Goal: Use online tool/utility: Utilize a website feature to perform a specific function

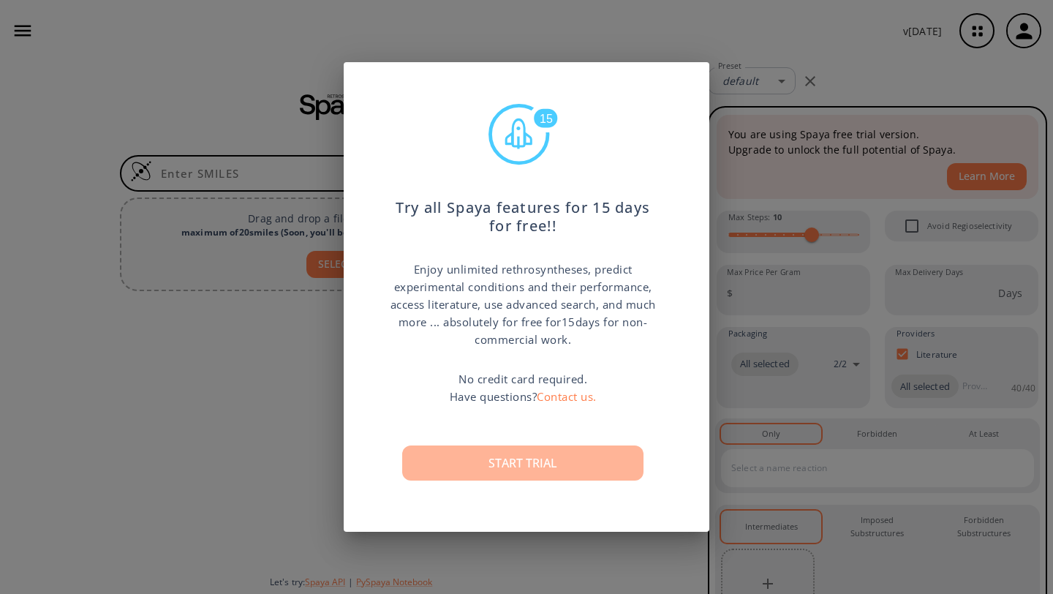
click at [527, 456] on button "Start trial" at bounding box center [522, 462] width 241 height 35
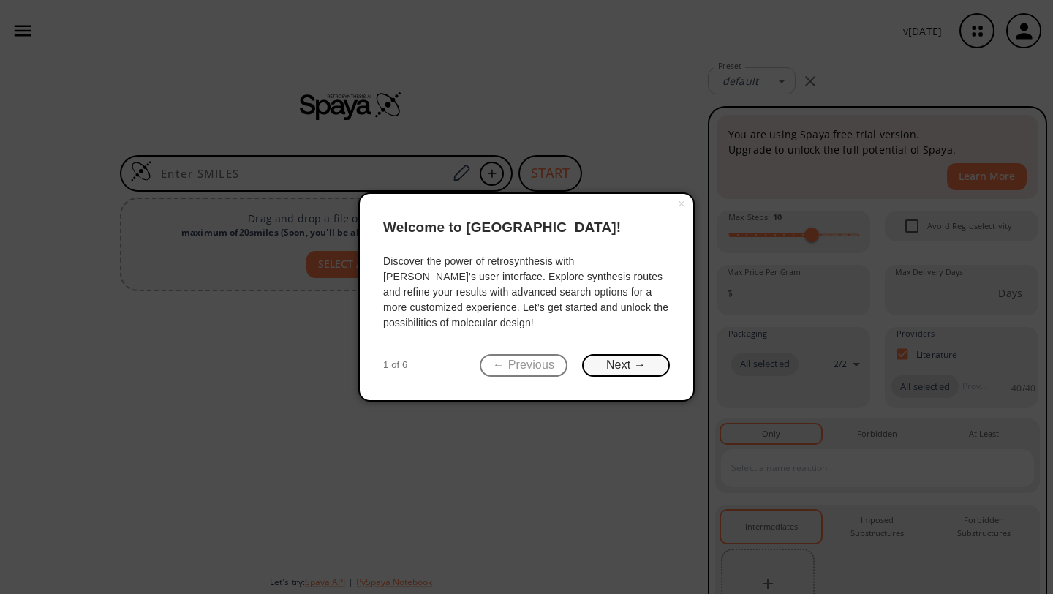
click at [615, 364] on button "Next →" at bounding box center [626, 365] width 88 height 23
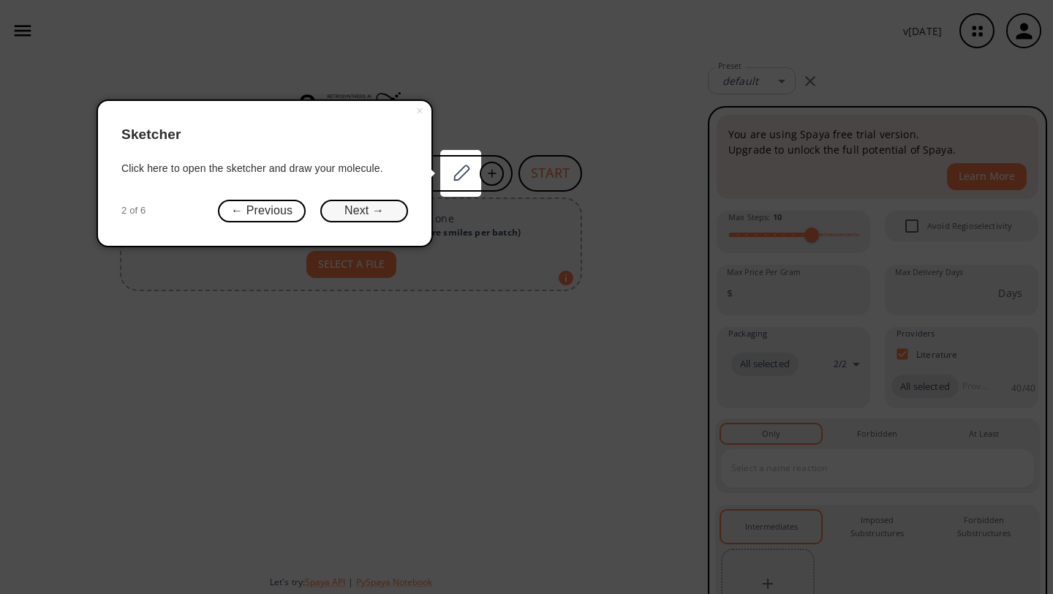
click at [349, 209] on button "Next →" at bounding box center [364, 211] width 88 height 23
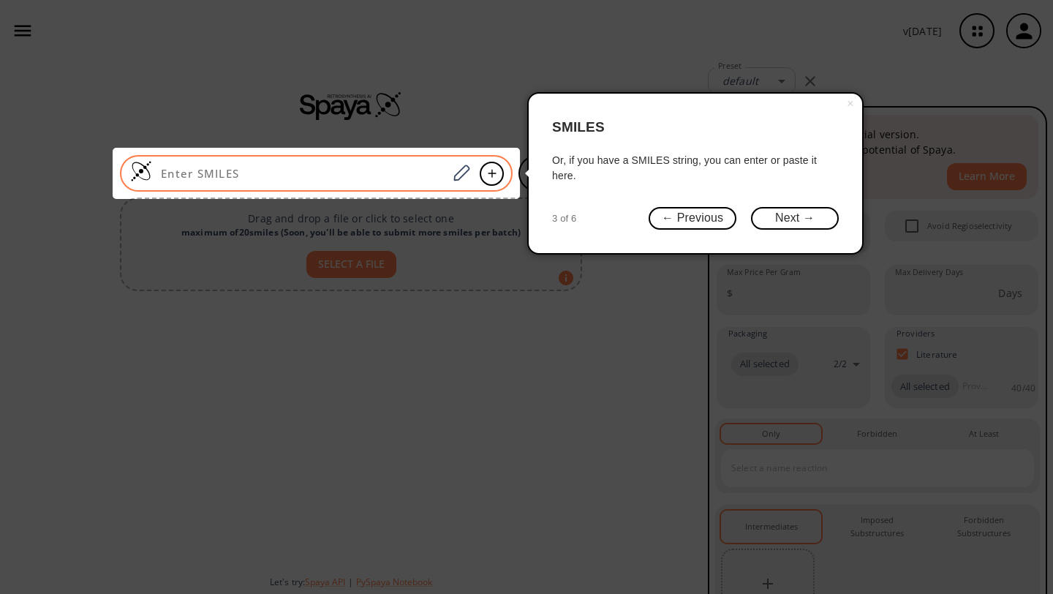
click at [312, 176] on input at bounding box center [299, 173] width 295 height 15
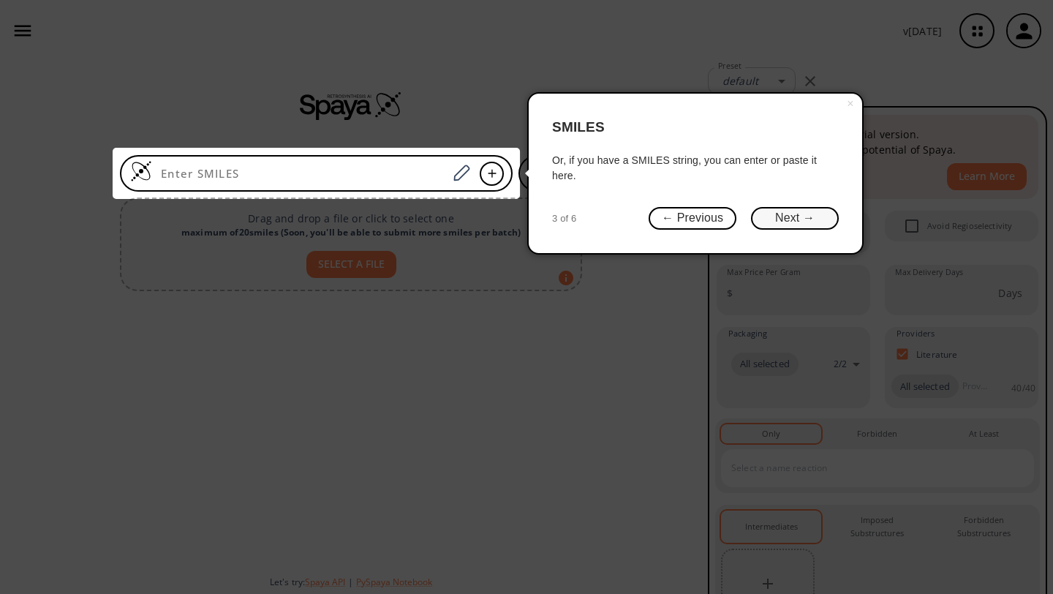
click at [783, 212] on button "Next →" at bounding box center [795, 218] width 88 height 23
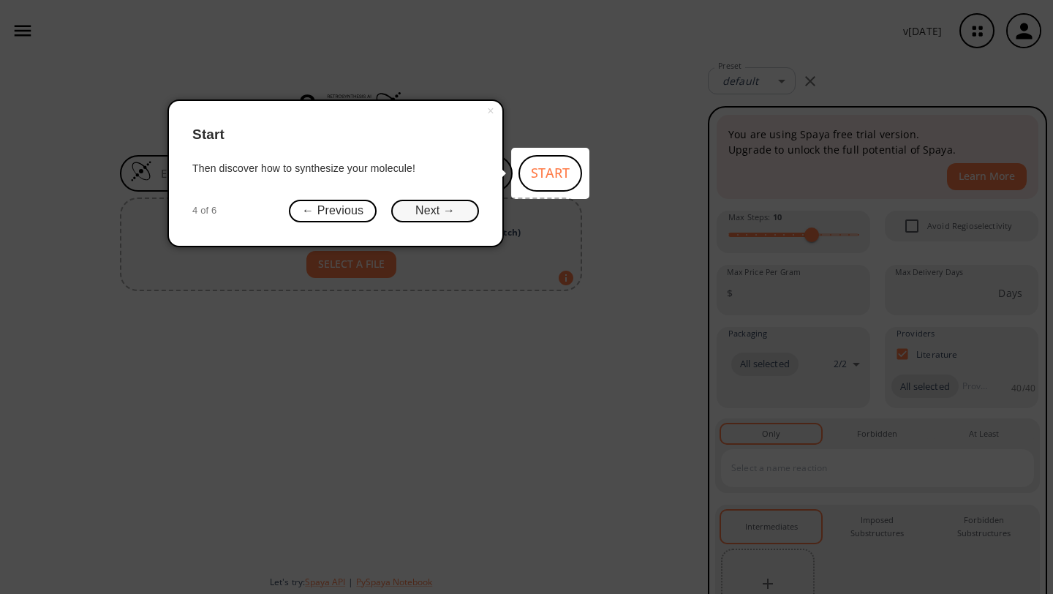
click at [441, 206] on button "Next →" at bounding box center [435, 211] width 88 height 23
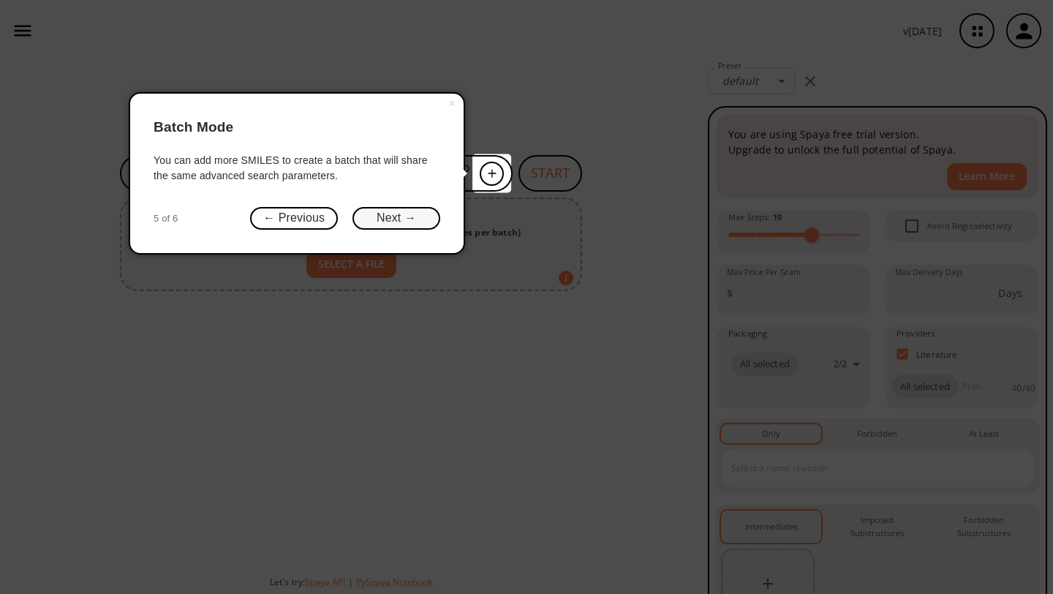
click at [413, 217] on button "Next →" at bounding box center [396, 218] width 88 height 23
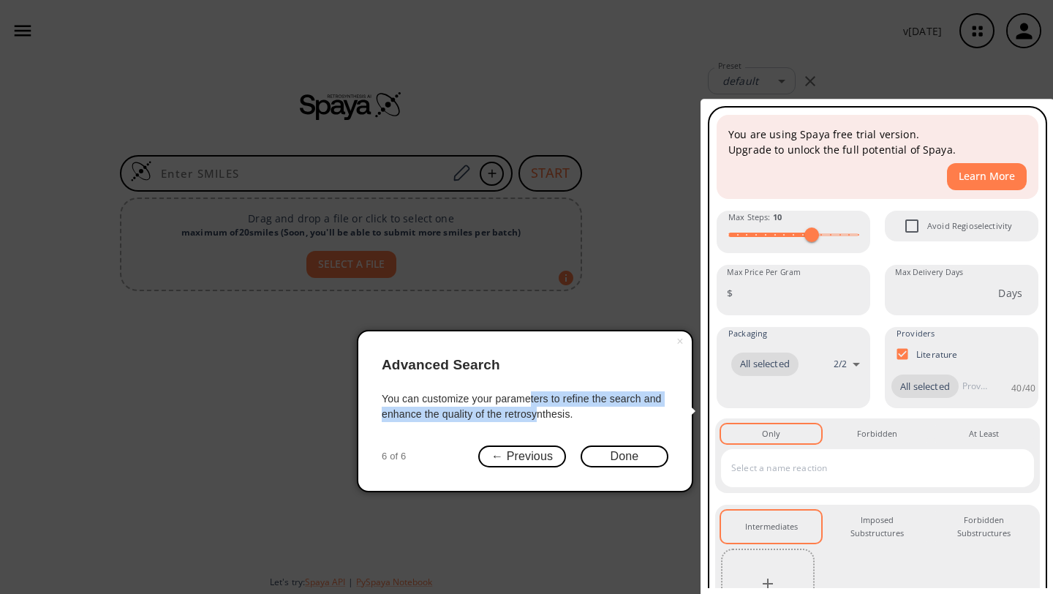
drag, startPoint x: 531, startPoint y: 393, endPoint x: 537, endPoint y: 412, distance: 19.2
click at [537, 411] on div "You can customize your parameters to refine the search and enhance the quality …" at bounding box center [525, 406] width 287 height 31
click at [539, 411] on div "You can customize your parameters to refine the search and enhance the quality …" at bounding box center [525, 406] width 287 height 31
drag, startPoint x: 579, startPoint y: 415, endPoint x: 571, endPoint y: 371, distance: 44.6
click at [571, 371] on div "× Advanced Search You can customize your parameters to refine the search and en…" at bounding box center [525, 411] width 336 height 162
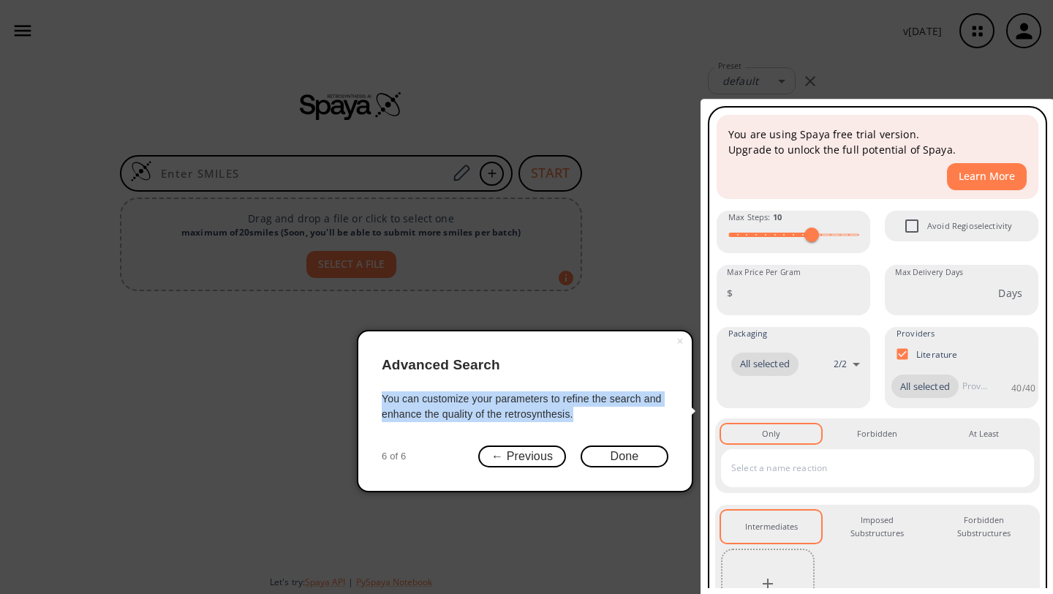
click at [571, 371] on header "Advanced Search" at bounding box center [525, 365] width 287 height 45
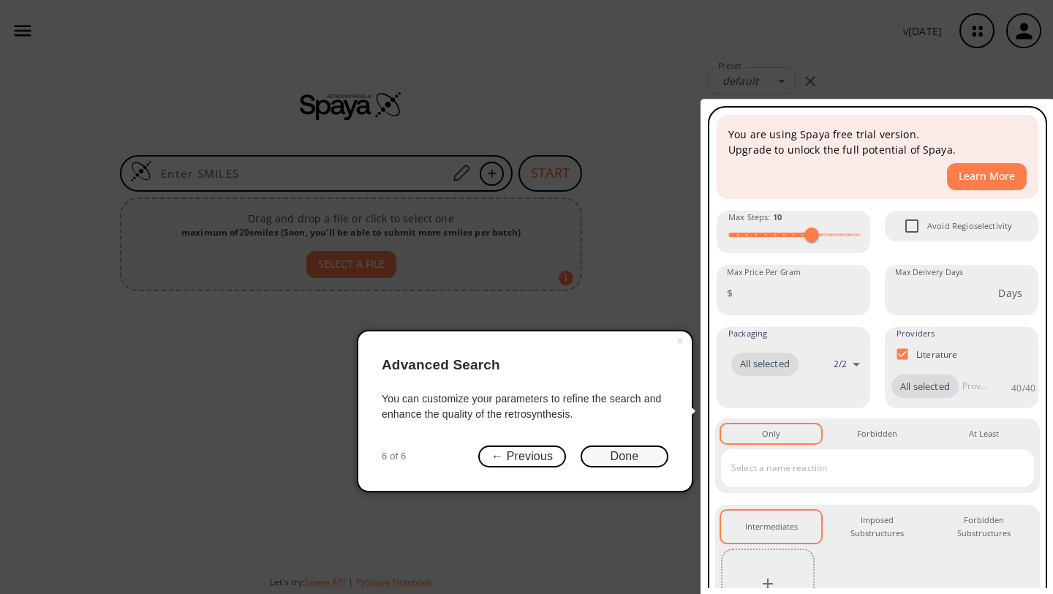
click at [611, 450] on button "Done" at bounding box center [624, 456] width 88 height 23
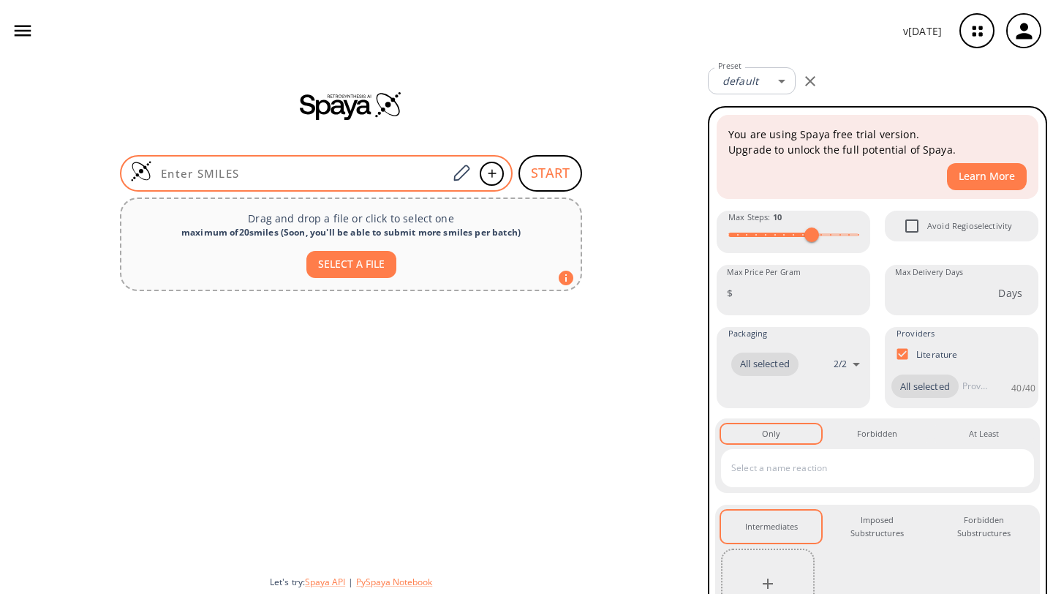
click at [394, 172] on input at bounding box center [299, 173] width 295 height 15
click at [465, 169] on icon at bounding box center [461, 173] width 20 height 19
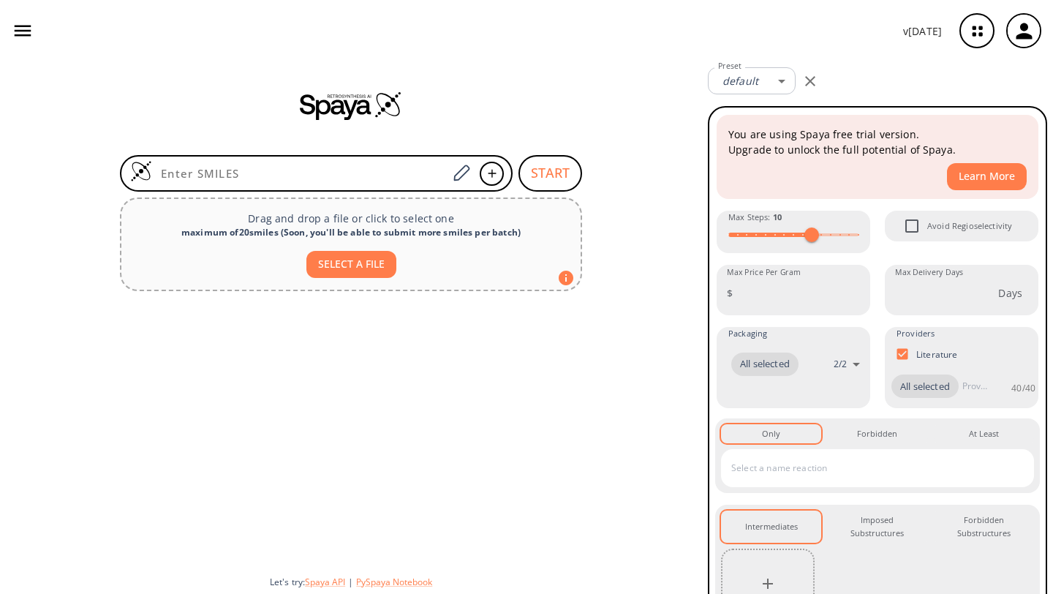
click at [365, 262] on button "SELECT A FILE" at bounding box center [351, 264] width 90 height 27
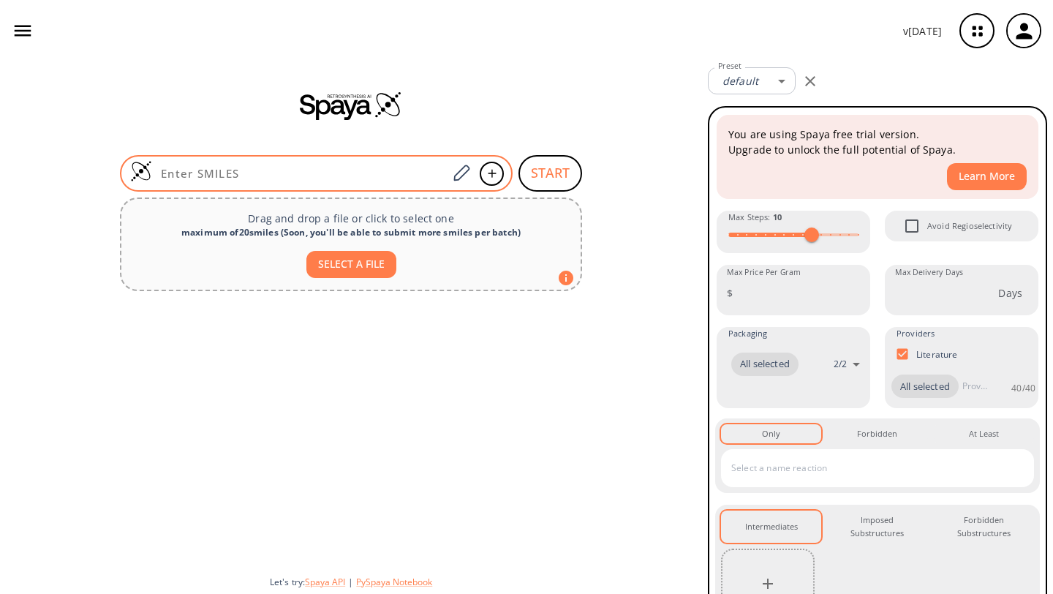
click at [252, 167] on input at bounding box center [299, 173] width 295 height 15
paste input "CC1=CC2=C(C=CC3=CN=NN23)C(C2=CC=C3OCCC4=CC=NC2=C34)=C1[C@H](OC(C)(C)C)C(O)=O"
type input "CC1=CC2=C(C=CC3=CN=NN23)C(C2=CC=C3OCCC4=CC=NC2=C34)=C1[C@H](OC(C)(C)C)C(O)=O"
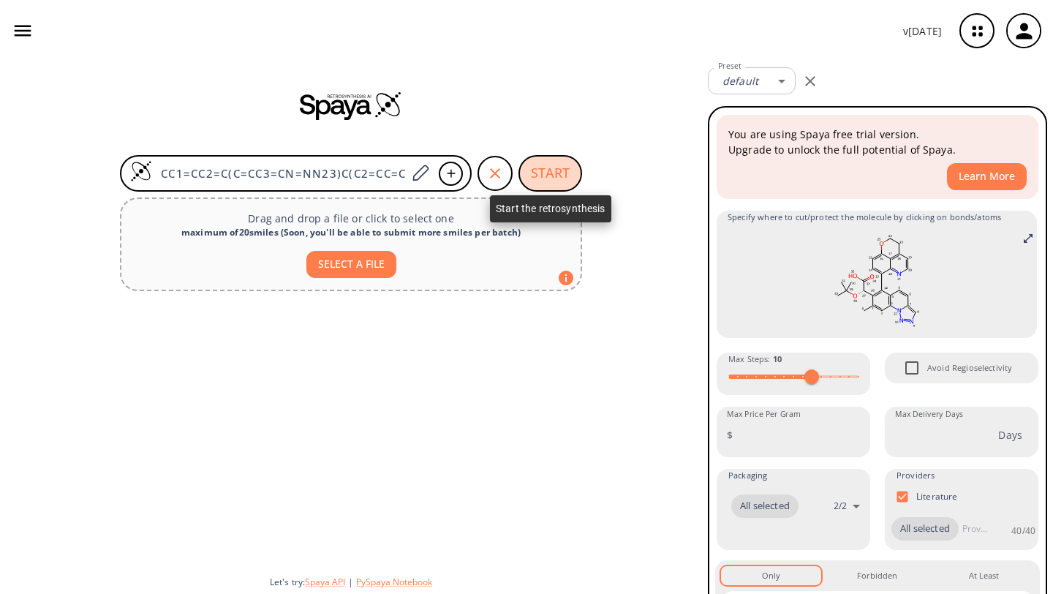
click at [557, 172] on button "START" at bounding box center [550, 173] width 64 height 37
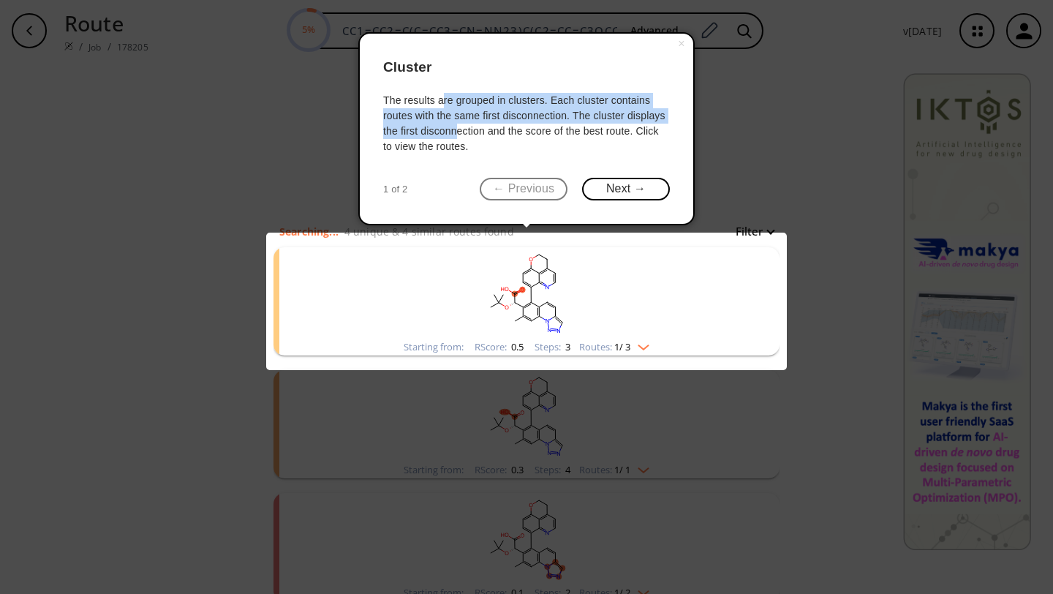
drag, startPoint x: 444, startPoint y: 99, endPoint x: 453, endPoint y: 129, distance: 31.9
click at [453, 129] on div "The results are grouped in clusters. Each cluster contains routes with the same…" at bounding box center [526, 123] width 287 height 61
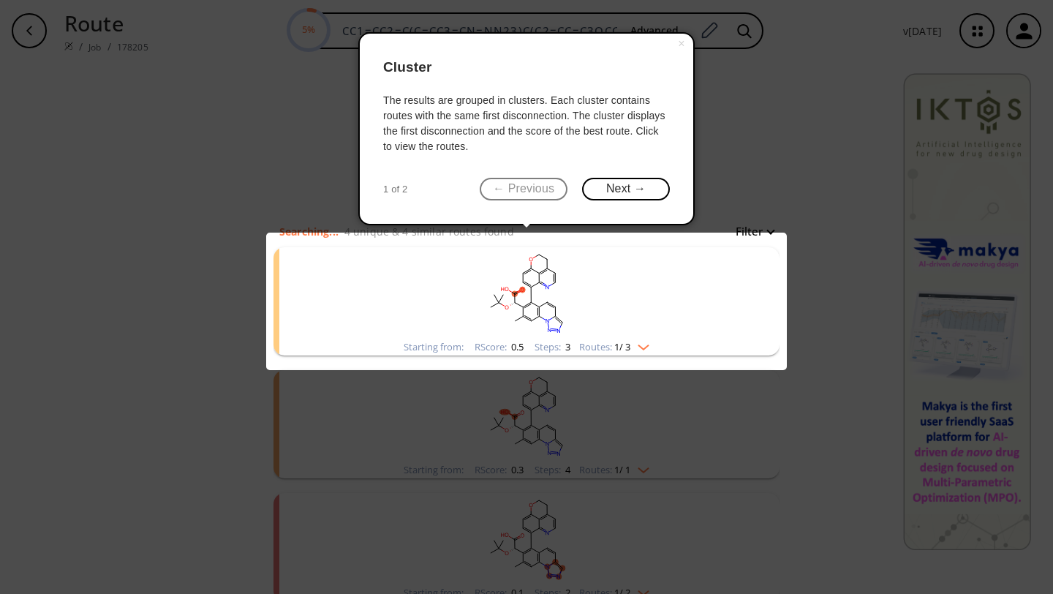
click at [458, 135] on div "The results are grouped in clusters. Each cluster contains routes with the same…" at bounding box center [526, 123] width 287 height 61
drag, startPoint x: 455, startPoint y: 120, endPoint x: 458, endPoint y: 129, distance: 9.5
click at [458, 129] on div "The results are grouped in clusters. Each cluster contains routes with the same…" at bounding box center [526, 123] width 287 height 61
click at [459, 129] on div "The results are grouped in clusters. Each cluster contains routes with the same…" at bounding box center [526, 123] width 287 height 61
drag, startPoint x: 552, startPoint y: 98, endPoint x: 556, endPoint y: 110, distance: 13.2
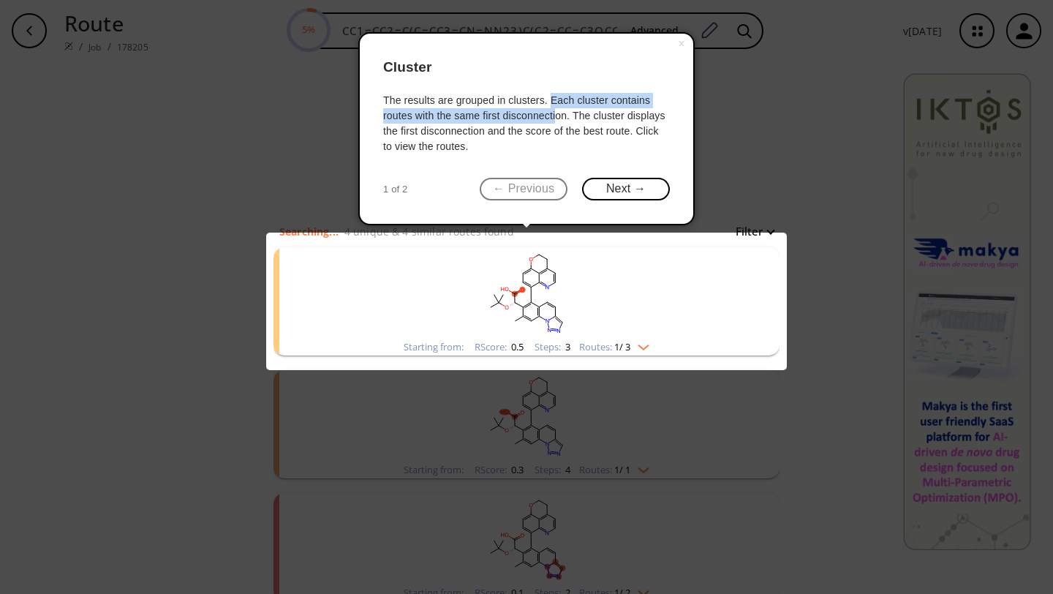
click at [556, 110] on div "The results are grouped in clusters. Each cluster contains routes with the same…" at bounding box center [526, 123] width 287 height 61
click at [557, 113] on div "The results are grouped in clusters. Each cluster contains routes with the same…" at bounding box center [526, 123] width 287 height 61
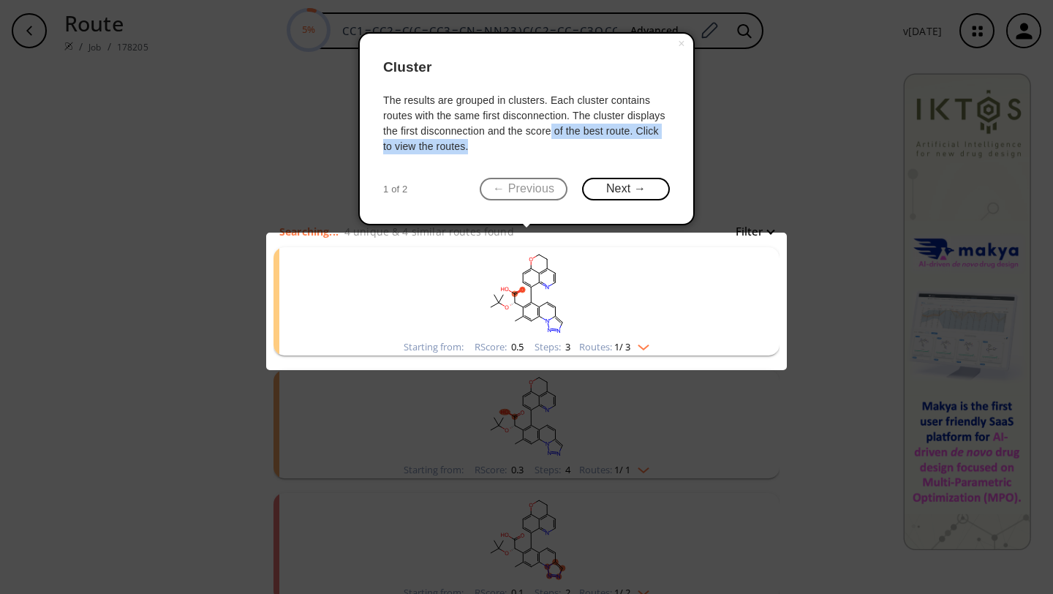
drag, startPoint x: 551, startPoint y: 131, endPoint x: 556, endPoint y: 140, distance: 9.8
click at [556, 140] on div "The results are grouped in clusters. Each cluster contains routes with the same…" at bounding box center [526, 123] width 287 height 61
click at [611, 186] on button "Next →" at bounding box center [626, 189] width 88 height 23
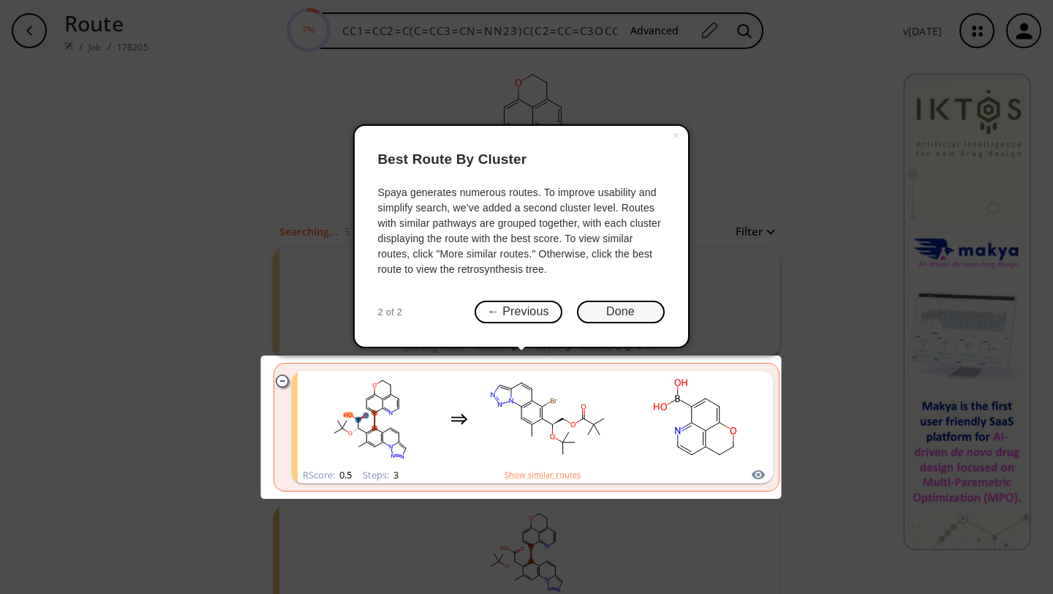
click at [618, 312] on button "Done" at bounding box center [621, 311] width 88 height 23
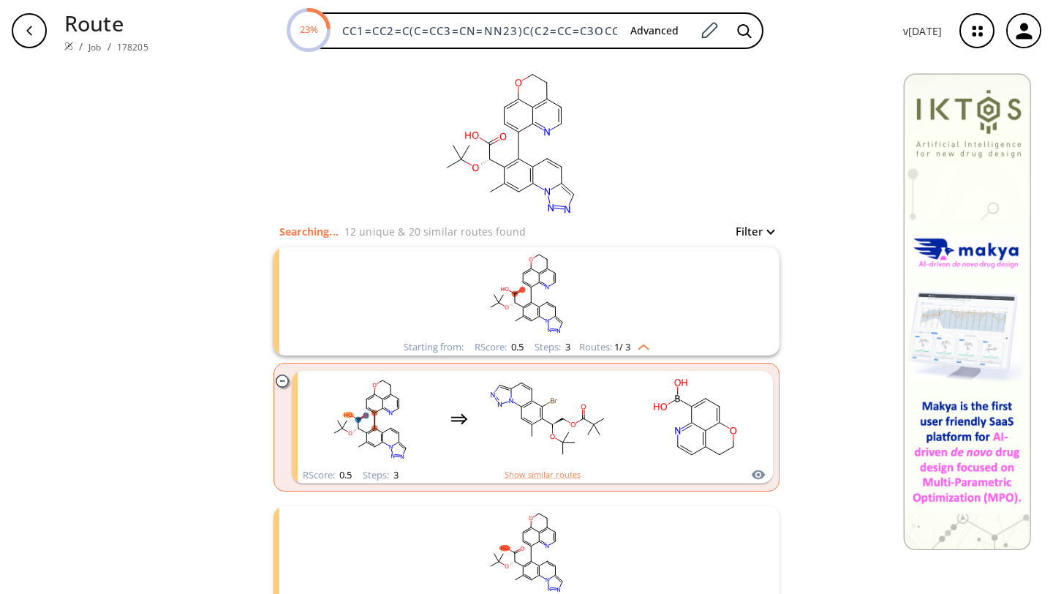
click at [641, 346] on img "clusters" at bounding box center [639, 344] width 19 height 12
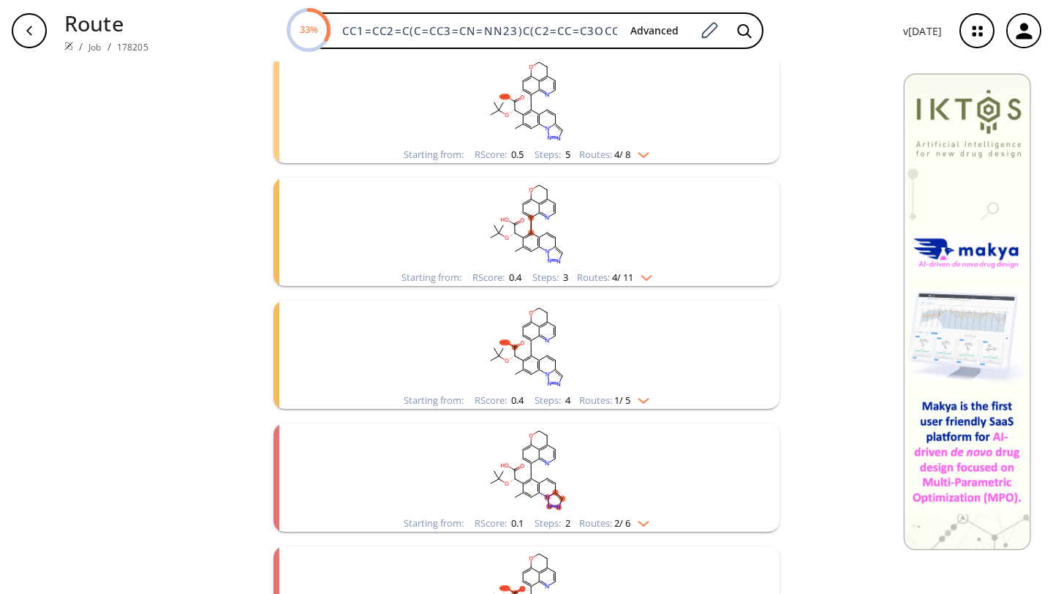
scroll to position [456, 0]
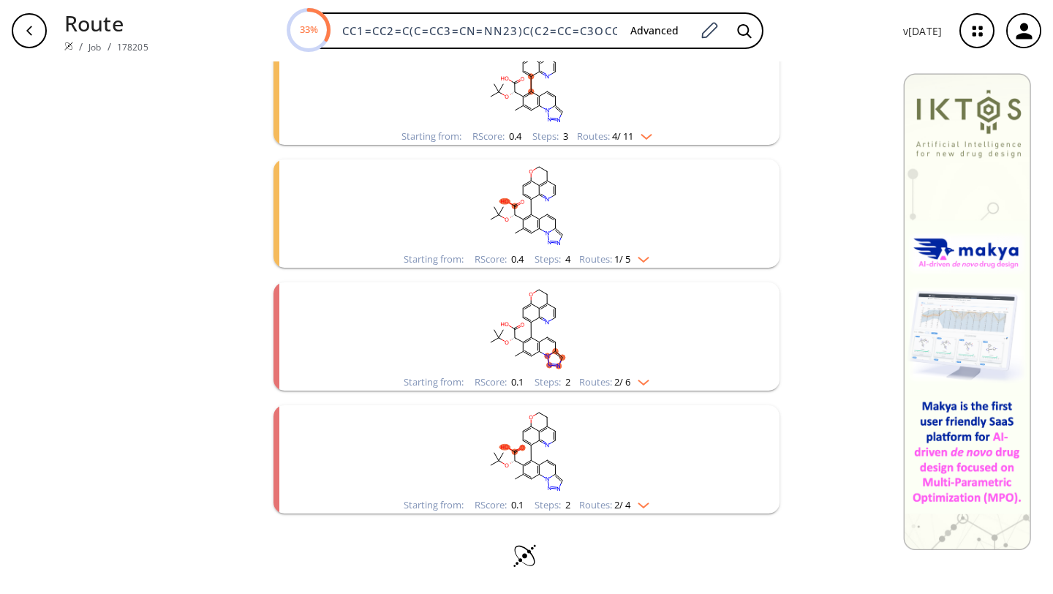
click at [640, 380] on img "clusters" at bounding box center [639, 380] width 19 height 12
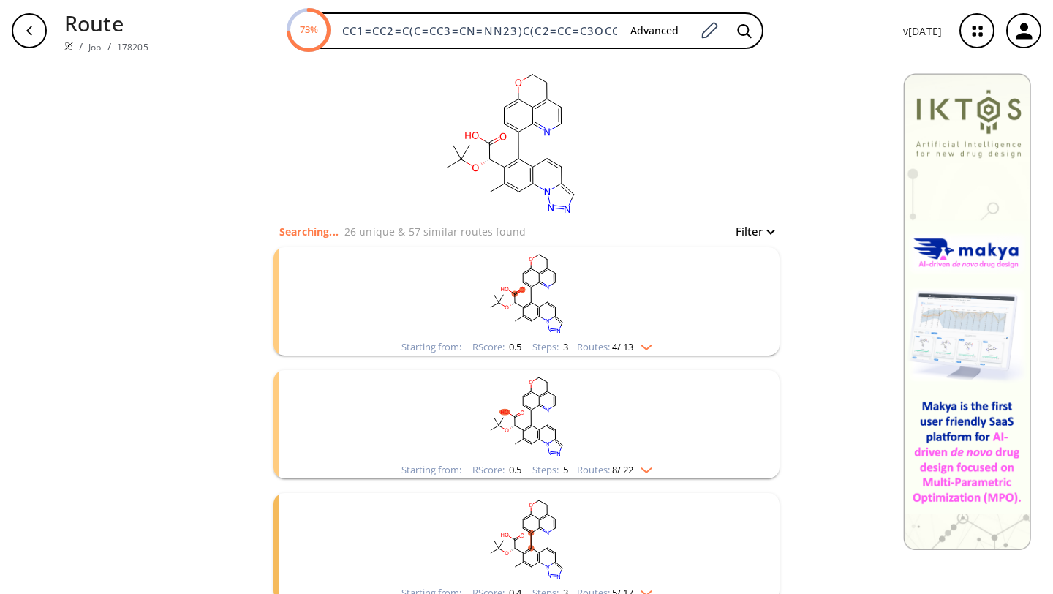
scroll to position [33, 0]
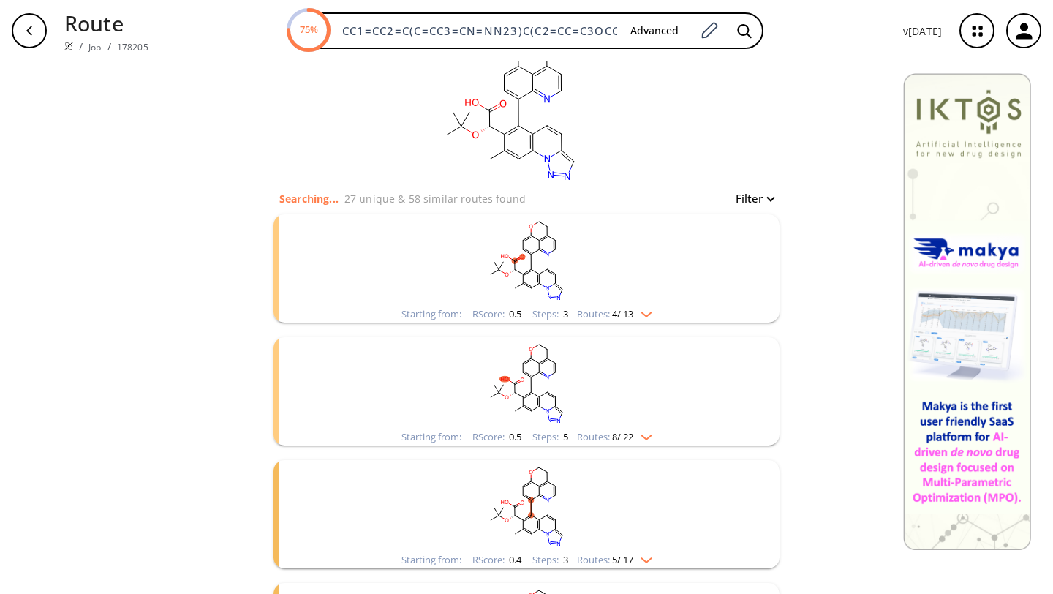
click at [649, 314] on img "clusters" at bounding box center [642, 312] width 19 height 12
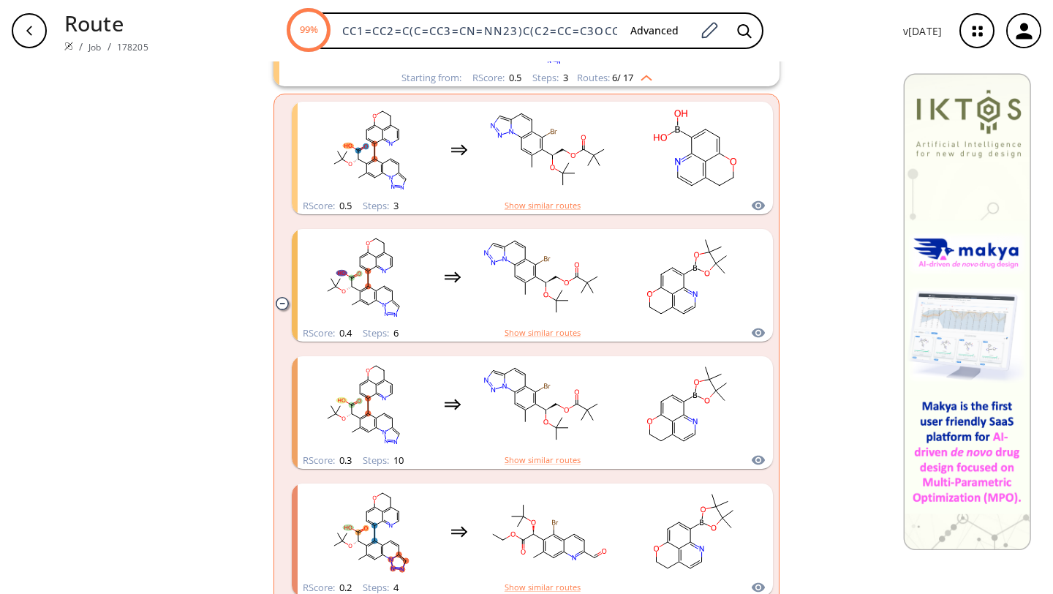
scroll to position [270, 0]
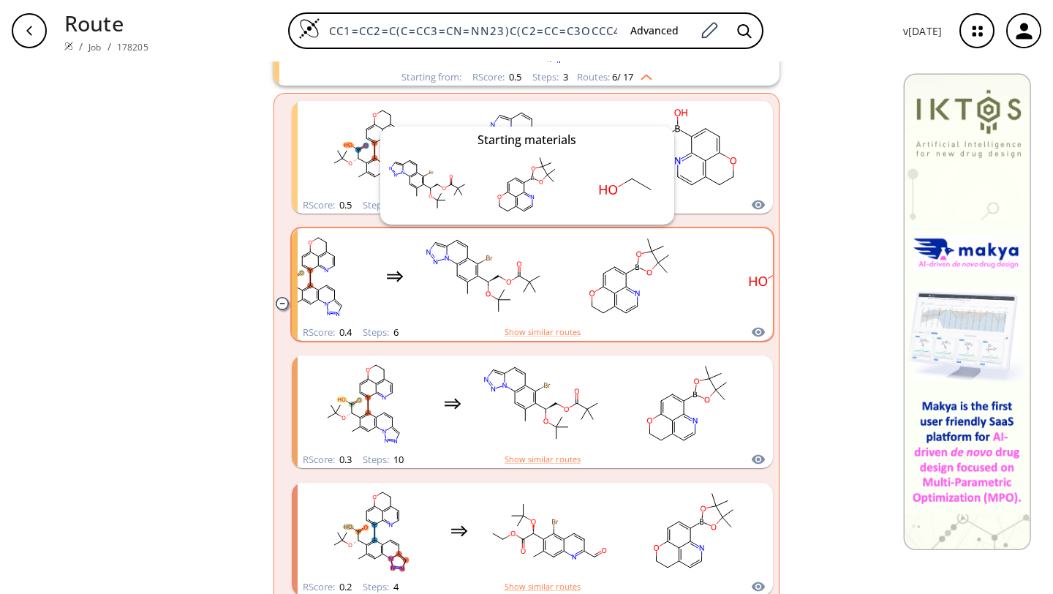
click at [754, 327] on icon "clusters" at bounding box center [757, 332] width 13 height 10
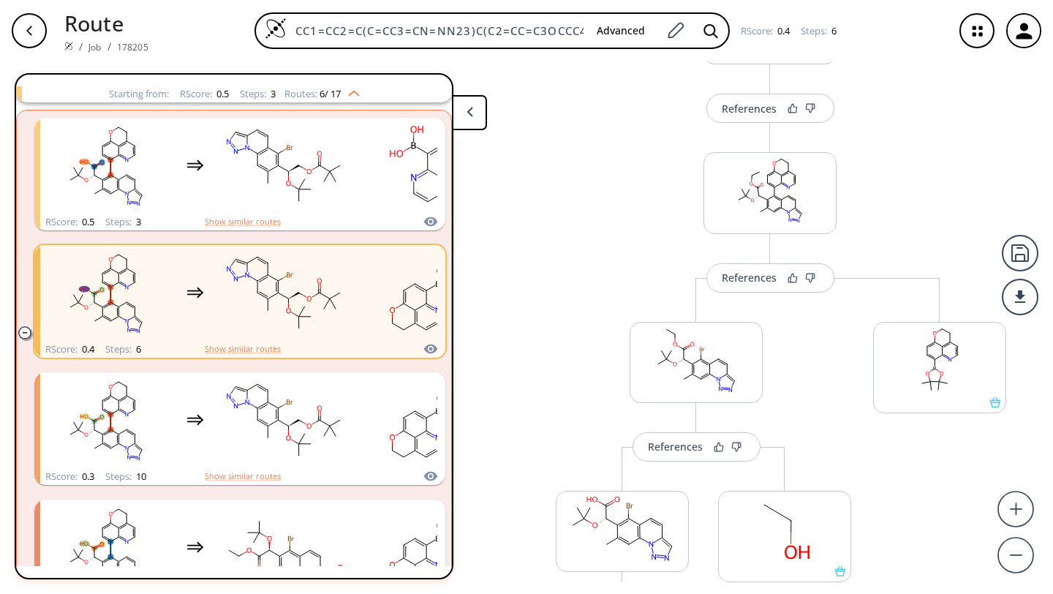
scroll to position [325, 0]
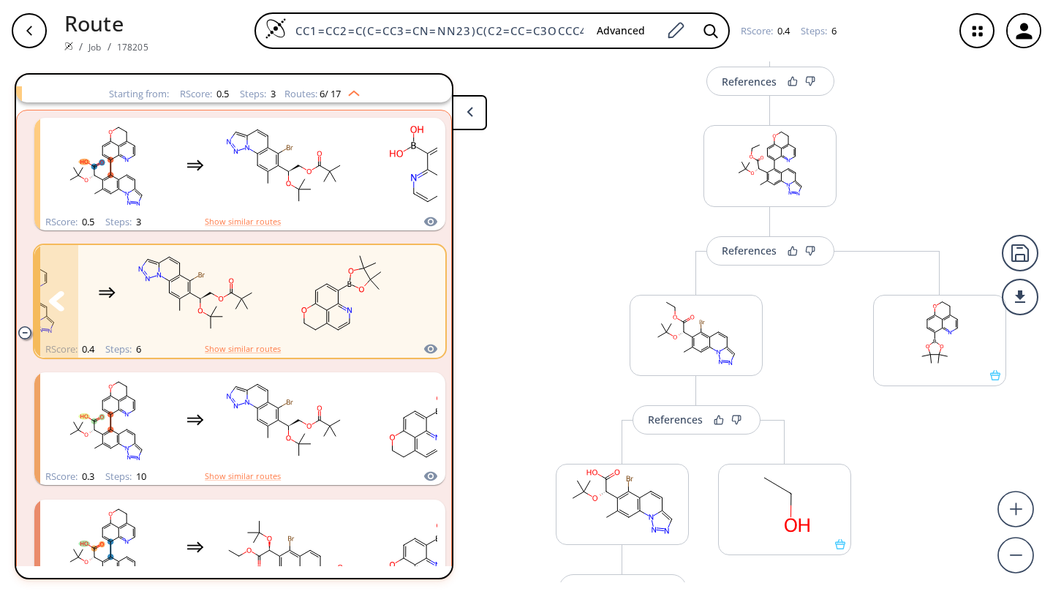
click at [57, 300] on icon "clusters" at bounding box center [56, 301] width 16 height 20
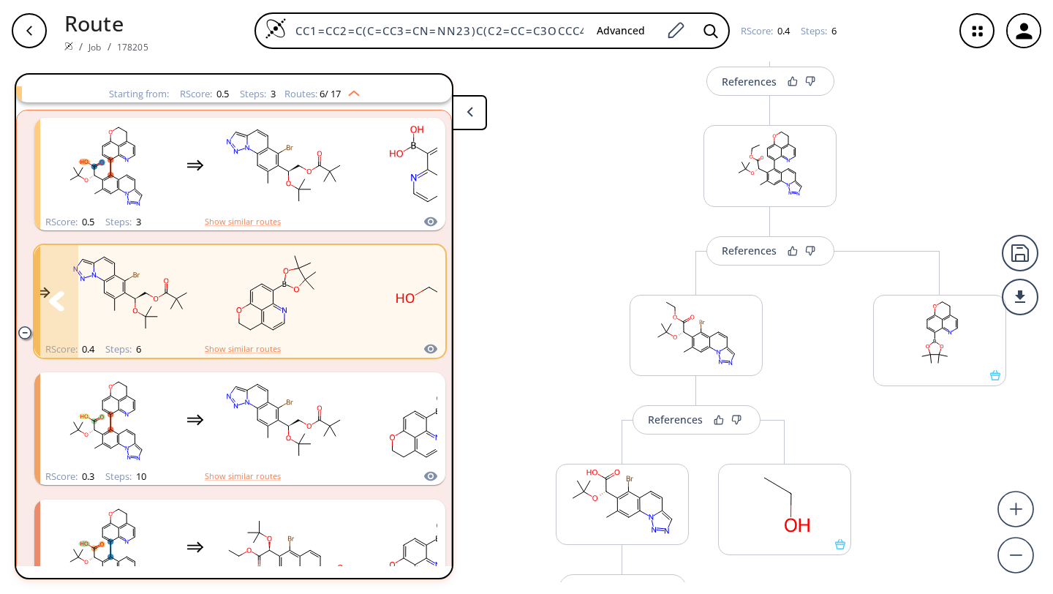
click at [56, 301] on icon "clusters" at bounding box center [56, 301] width 15 height 20
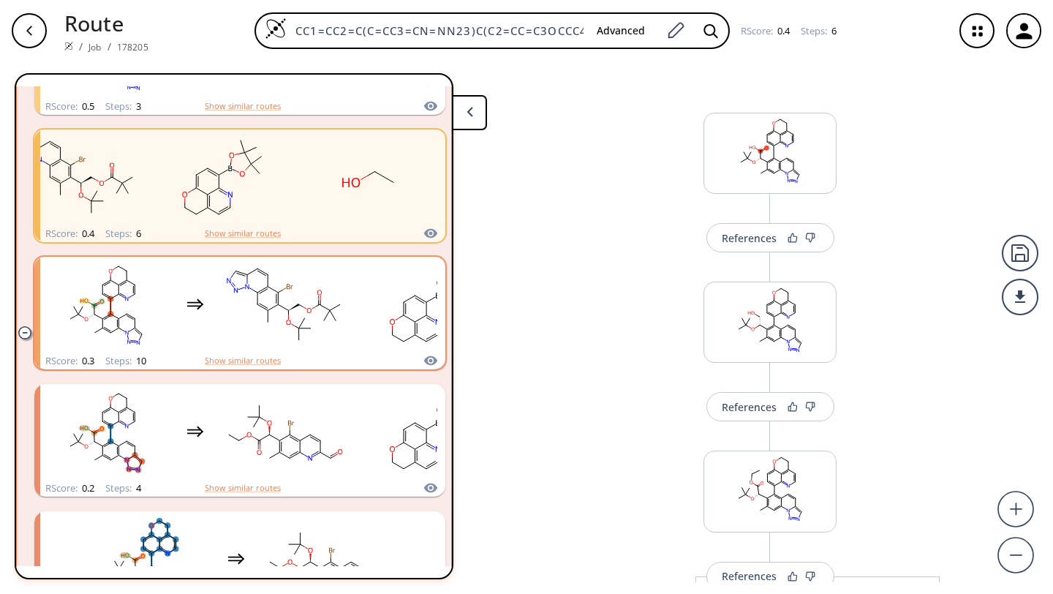
scroll to position [0, 0]
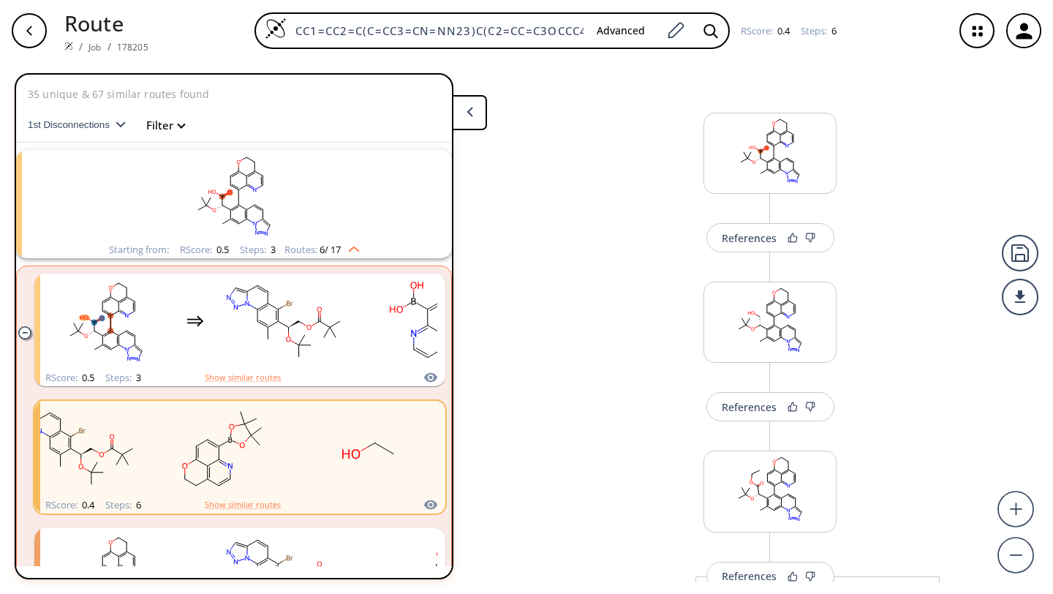
click at [322, 199] on rect "clusters" at bounding box center [234, 195] width 380 height 91
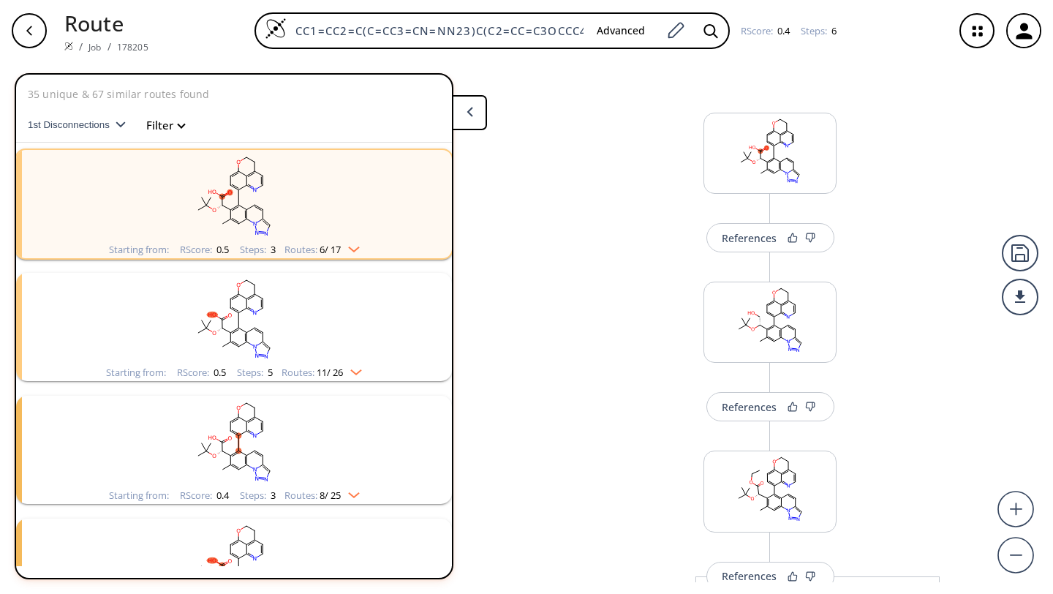
click at [325, 200] on rect "clusters" at bounding box center [234, 195] width 380 height 91
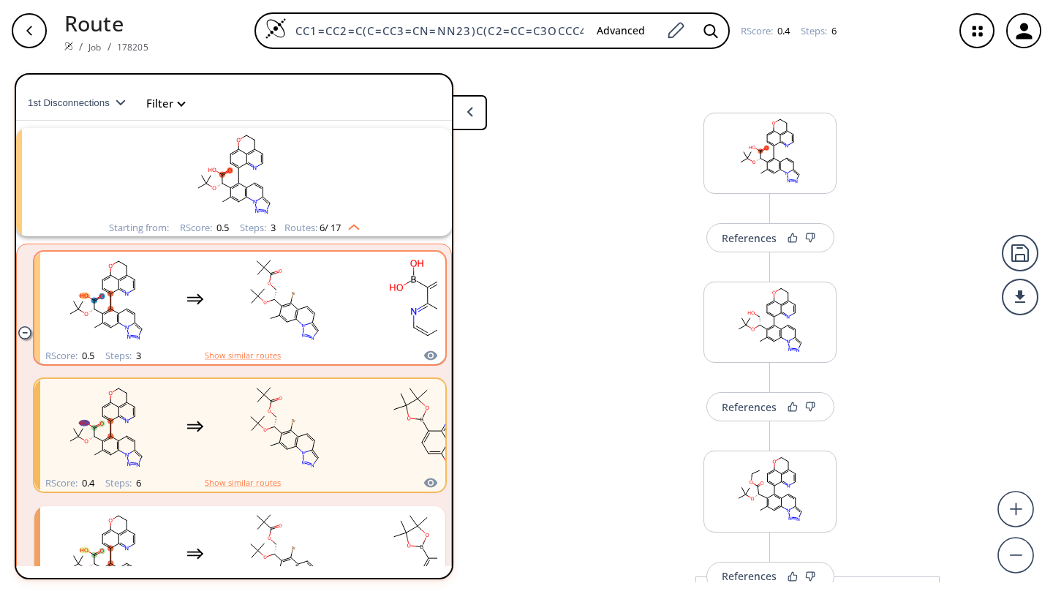
scroll to position [23, 0]
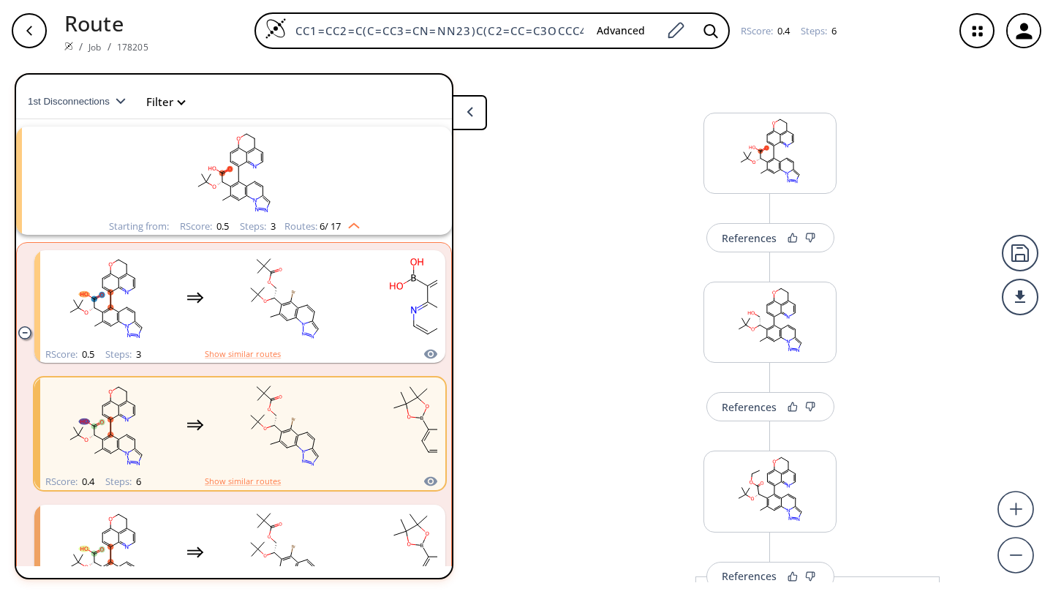
click at [228, 167] on ellipse "clusters" at bounding box center [230, 169] width 6 height 6
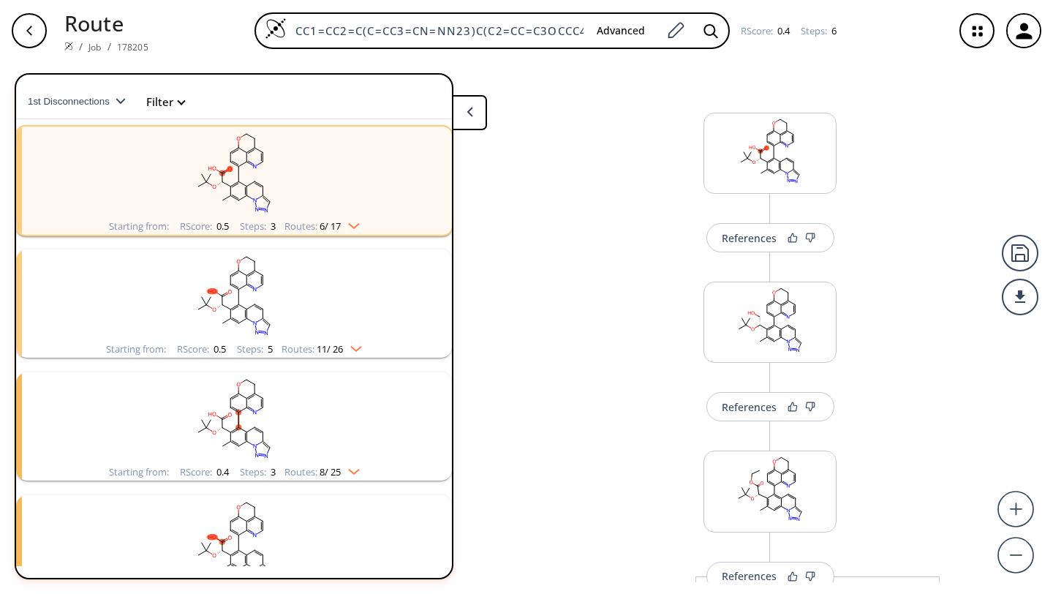
click at [311, 196] on rect "clusters" at bounding box center [234, 171] width 380 height 91
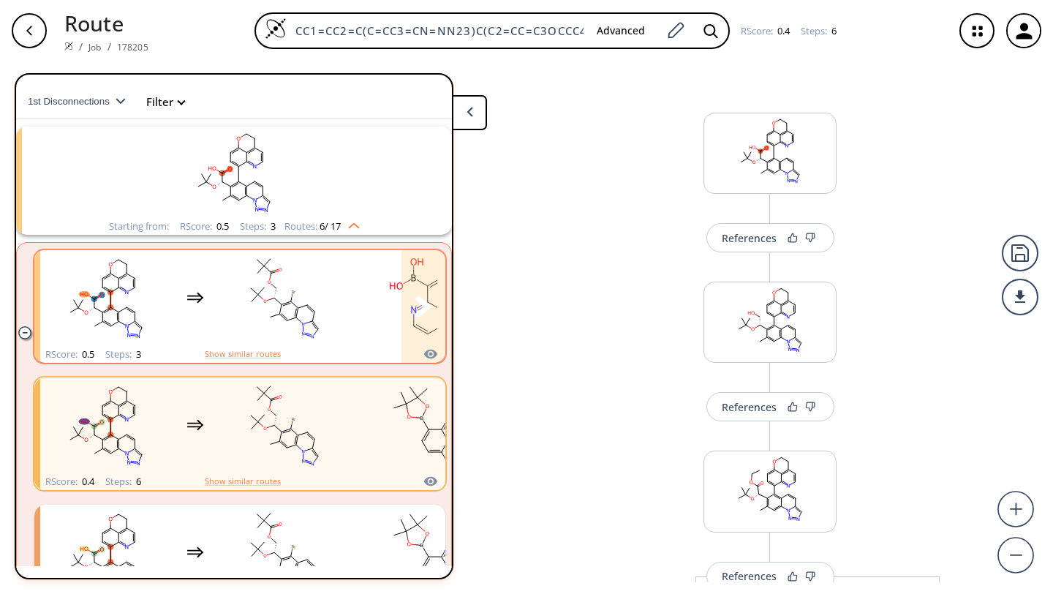
click at [273, 306] on rect "clusters" at bounding box center [285, 297] width 132 height 91
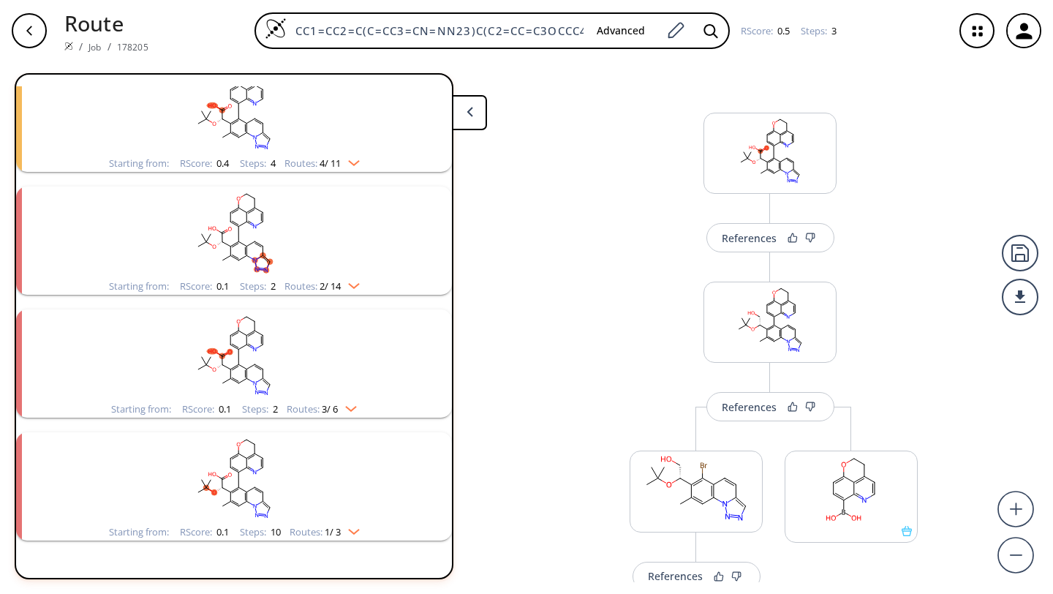
scroll to position [1162, 0]
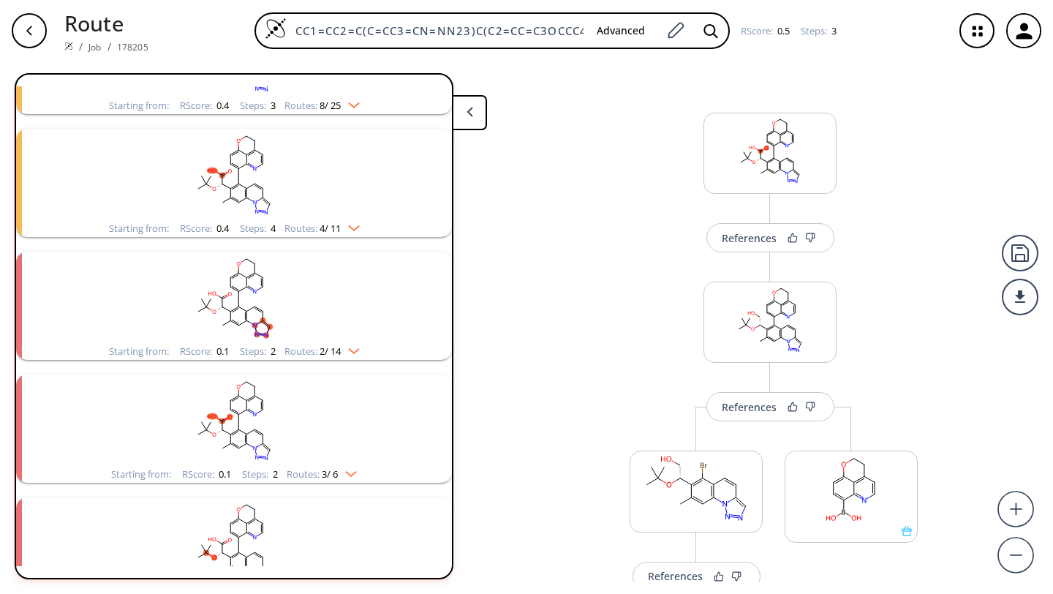
click at [306, 295] on rect "clusters" at bounding box center [234, 296] width 380 height 91
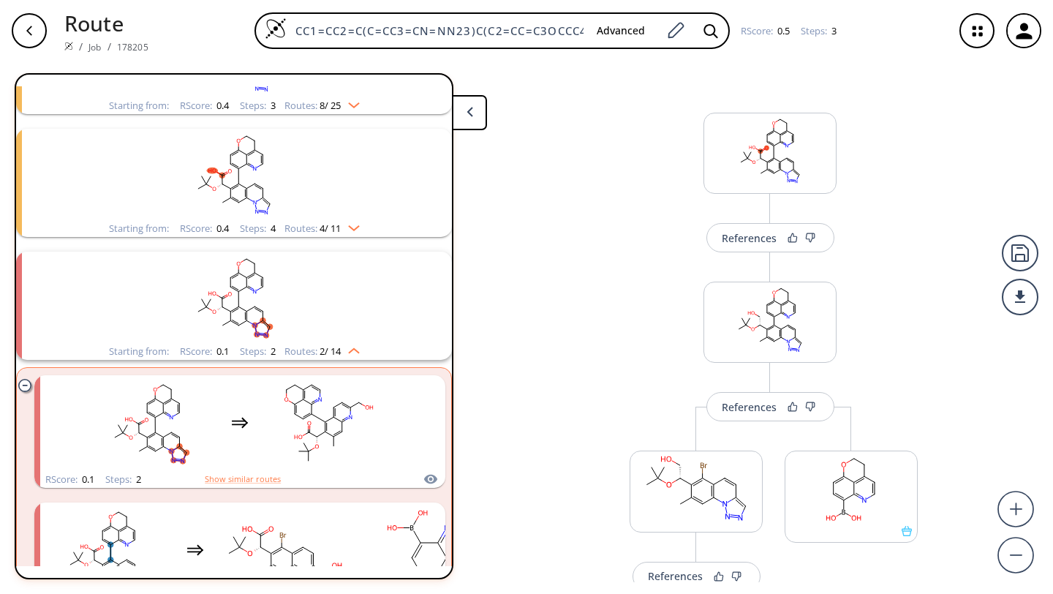
click at [306, 295] on rect "clusters" at bounding box center [234, 296] width 380 height 91
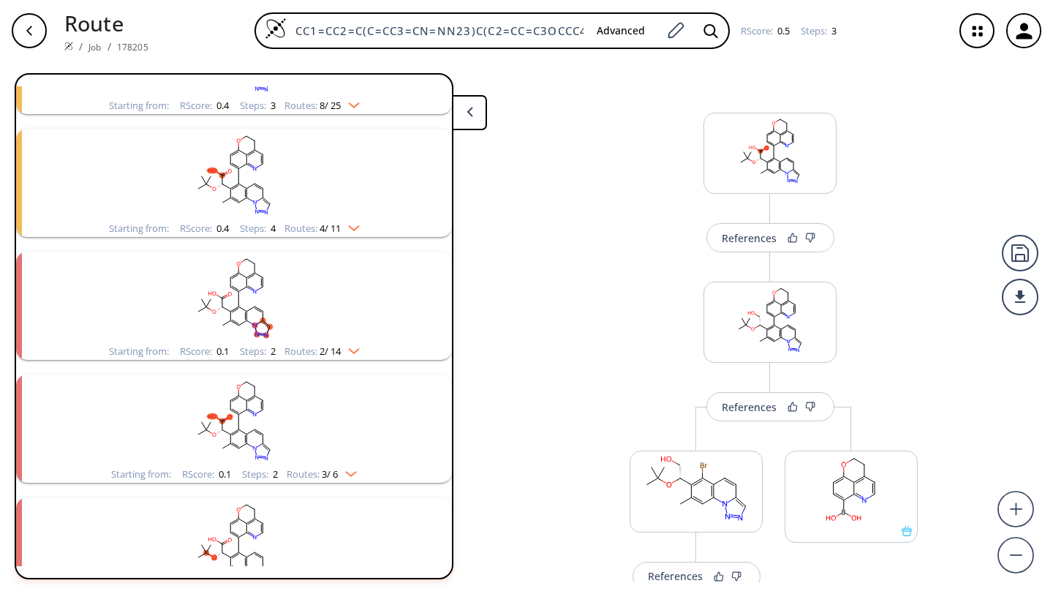
click at [306, 295] on rect "clusters" at bounding box center [234, 296] width 380 height 91
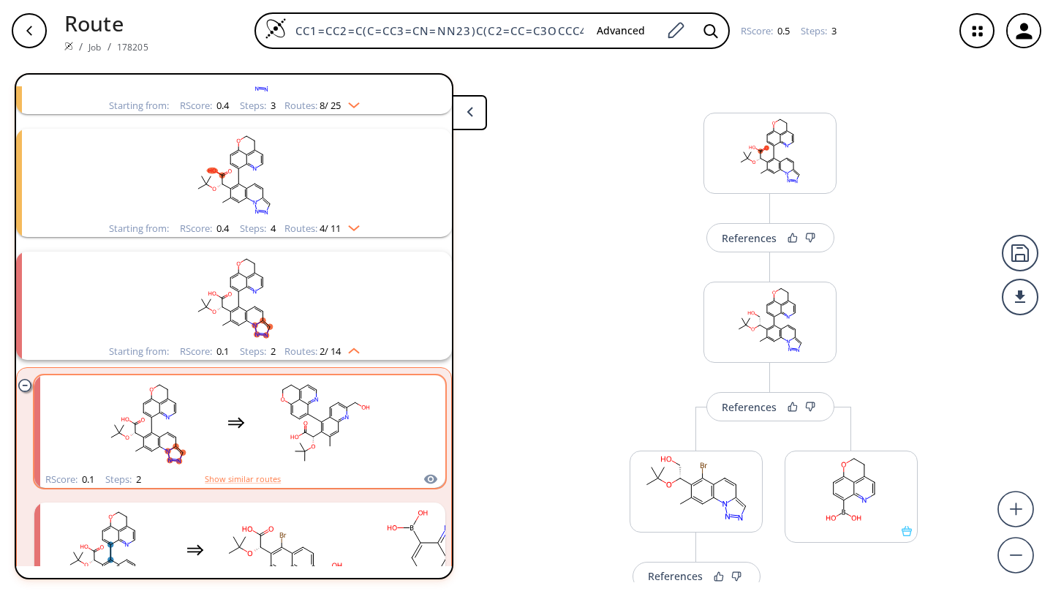
click at [267, 412] on rect "clusters" at bounding box center [326, 422] width 132 height 91
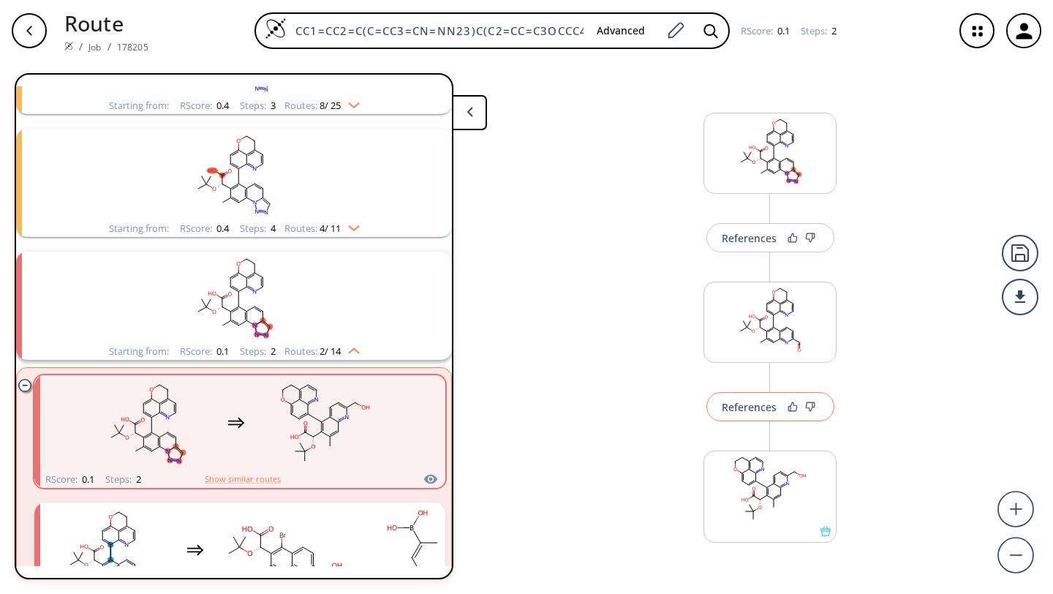
click at [743, 405] on div "References" at bounding box center [748, 407] width 55 height 10
click at [743, 406] on div "References" at bounding box center [748, 407] width 55 height 10
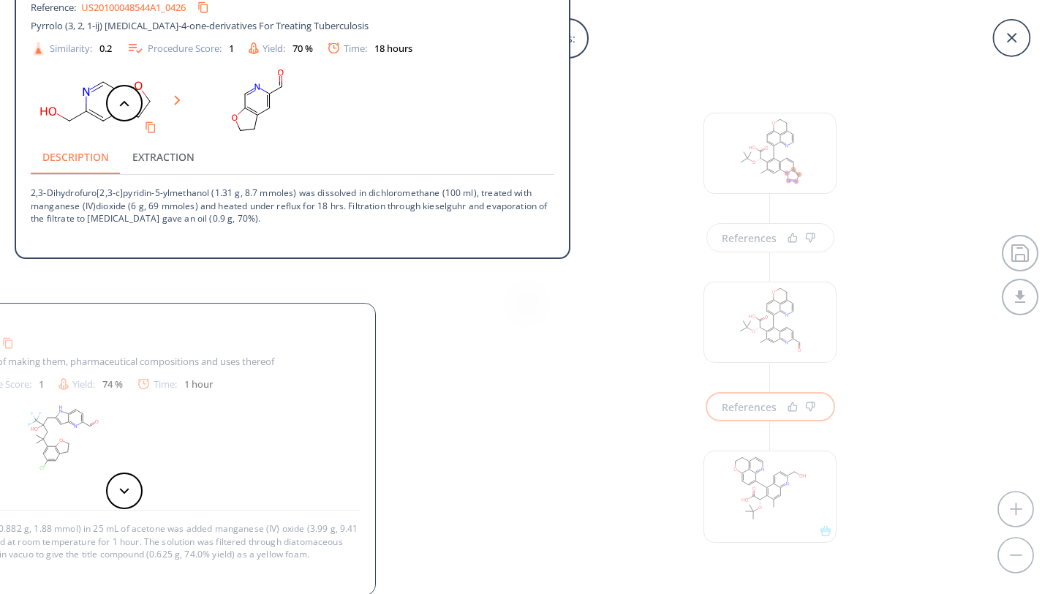
scroll to position [1, 0]
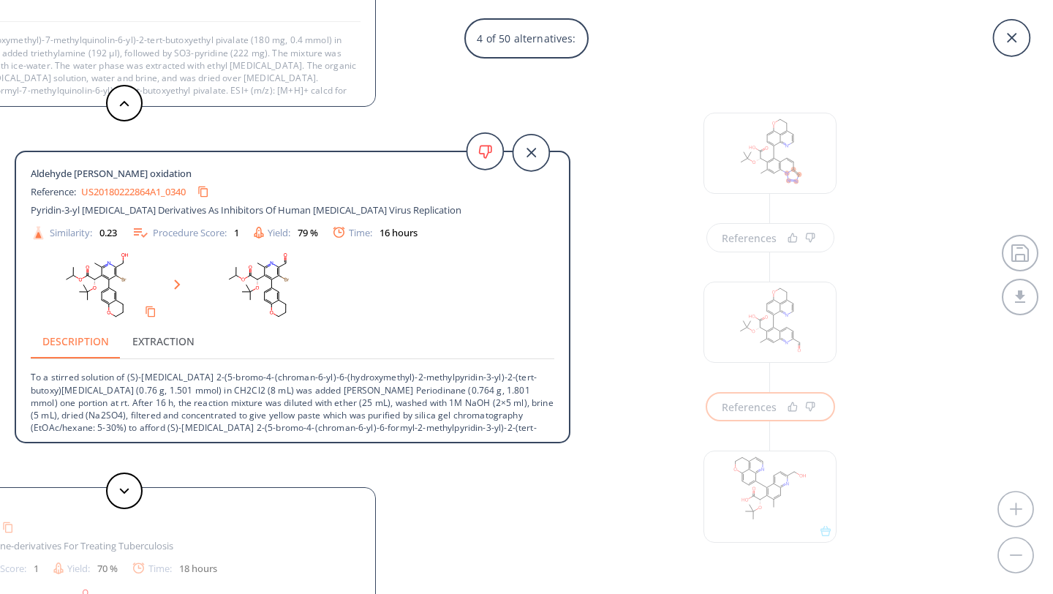
click at [150, 189] on link "US20180222864A1_0340" at bounding box center [133, 192] width 105 height 10
click at [526, 153] on icon at bounding box center [530, 153] width 37 height 37
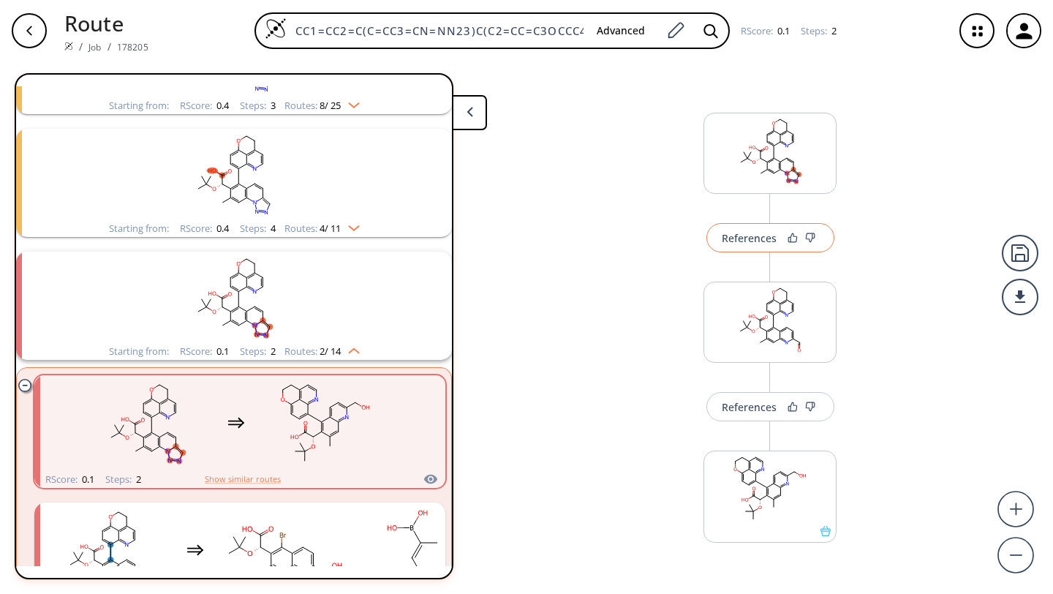
click at [751, 233] on div "References" at bounding box center [748, 238] width 55 height 10
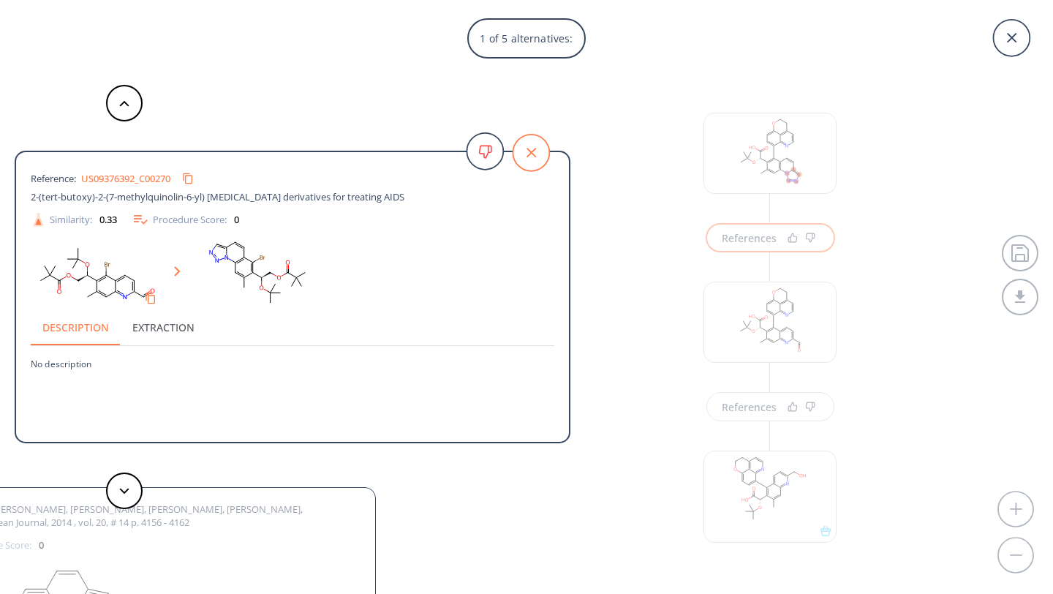
click at [531, 147] on icon at bounding box center [530, 153] width 37 height 37
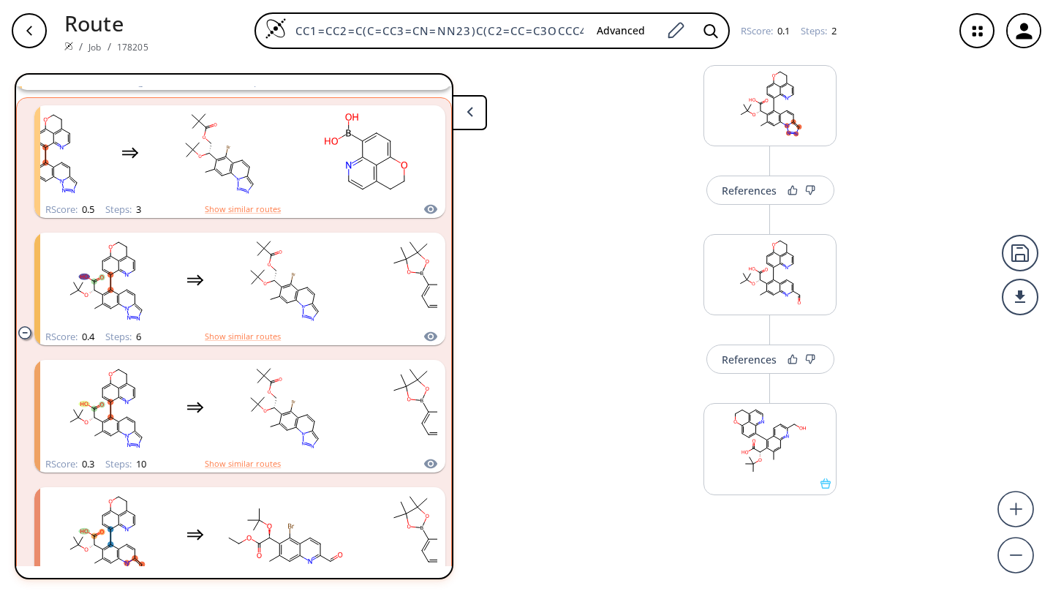
scroll to position [0, 0]
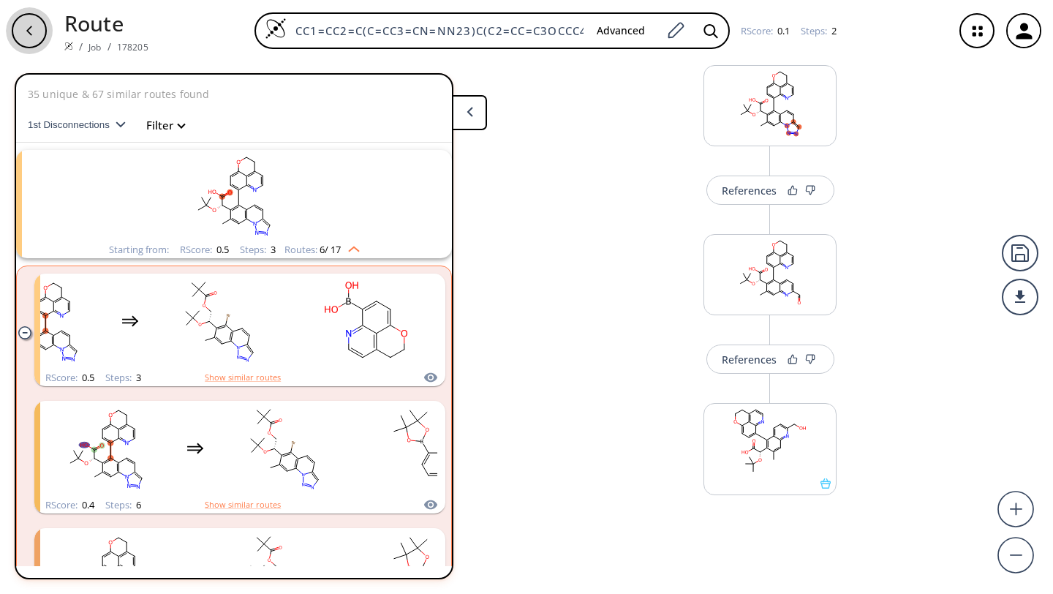
click at [30, 31] on icon "button" at bounding box center [29, 31] width 12 height 12
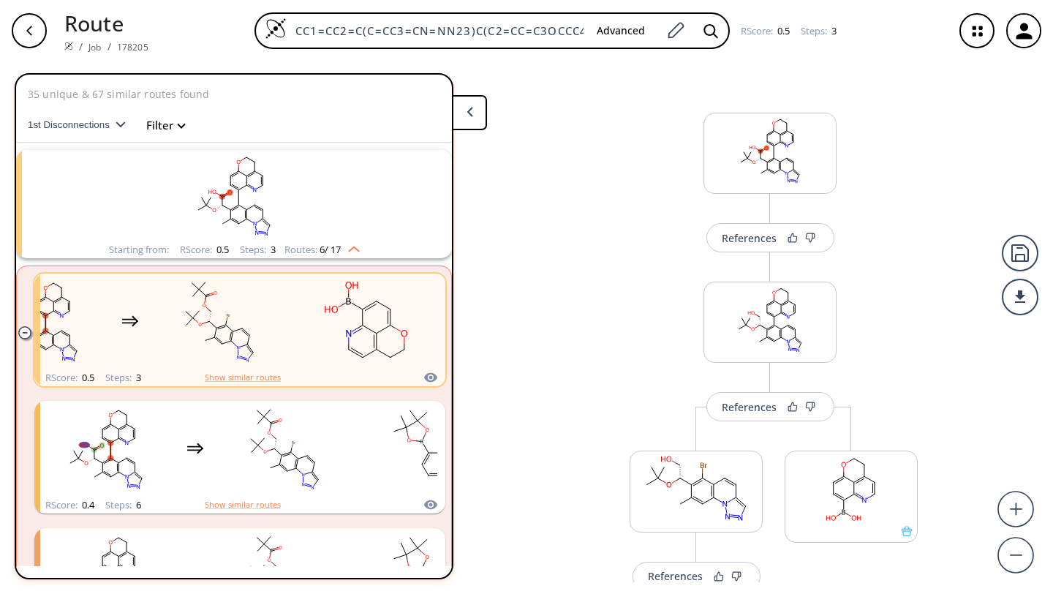
click at [348, 192] on rect "clusters" at bounding box center [234, 195] width 380 height 91
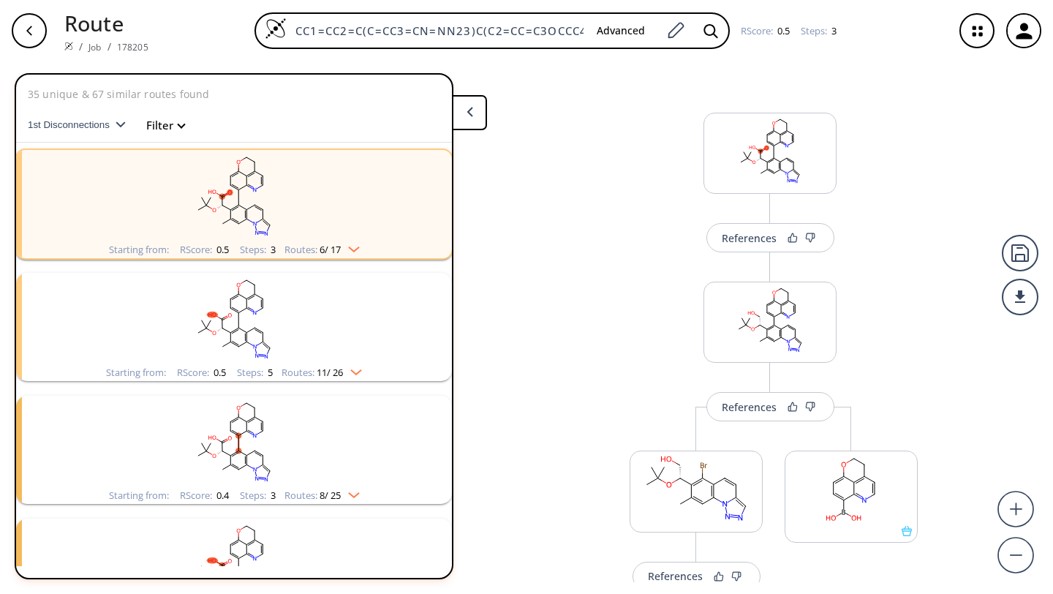
click at [373, 319] on rect "clusters" at bounding box center [234, 318] width 380 height 91
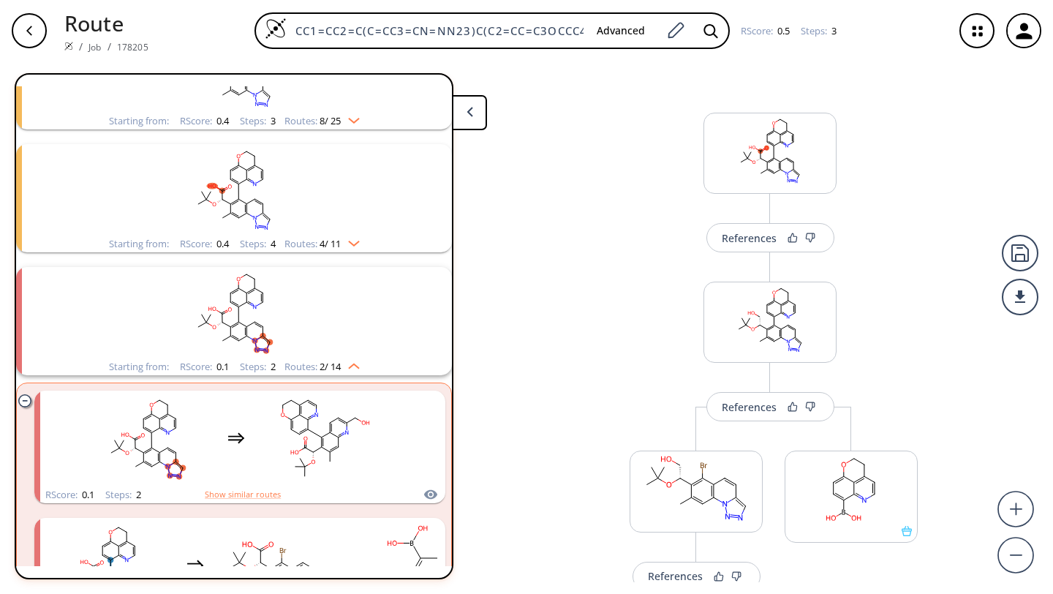
scroll to position [1781, 0]
click at [322, 321] on rect "clusters" at bounding box center [234, 313] width 380 height 91
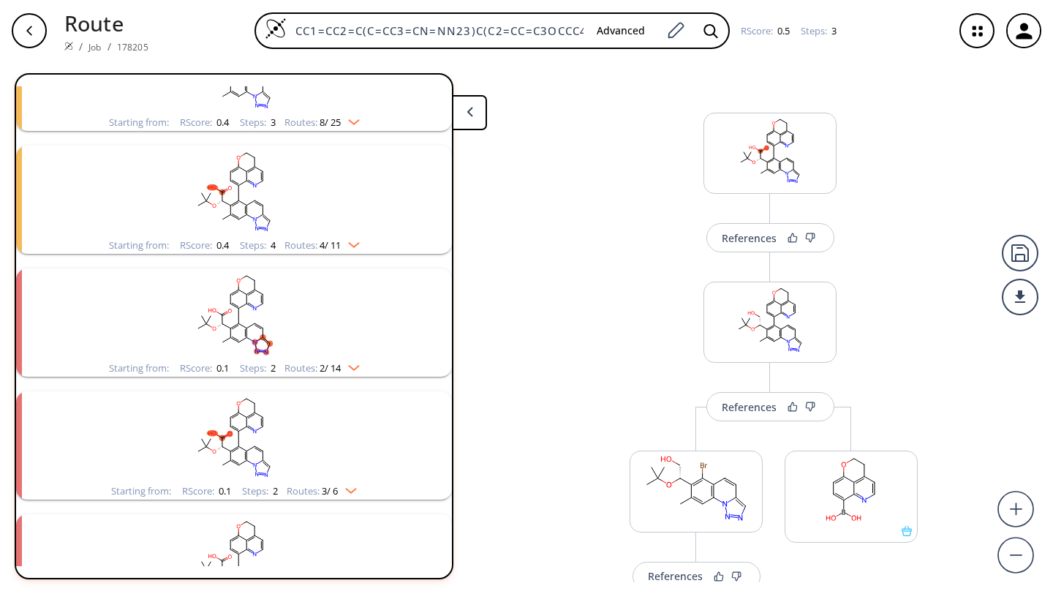
click at [303, 336] on rect "clusters" at bounding box center [234, 313] width 380 height 91
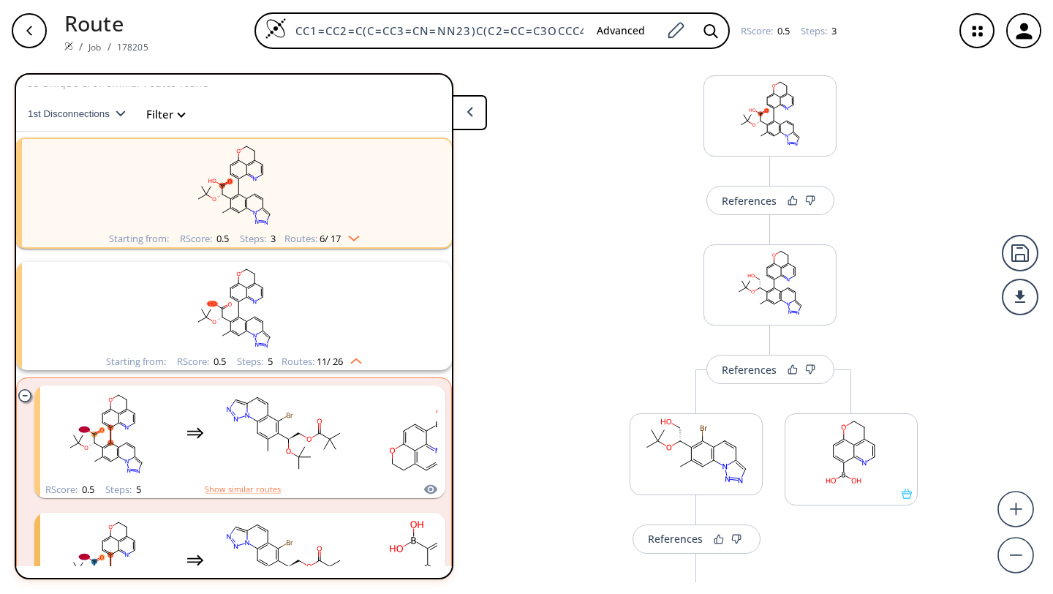
scroll to position [1, 0]
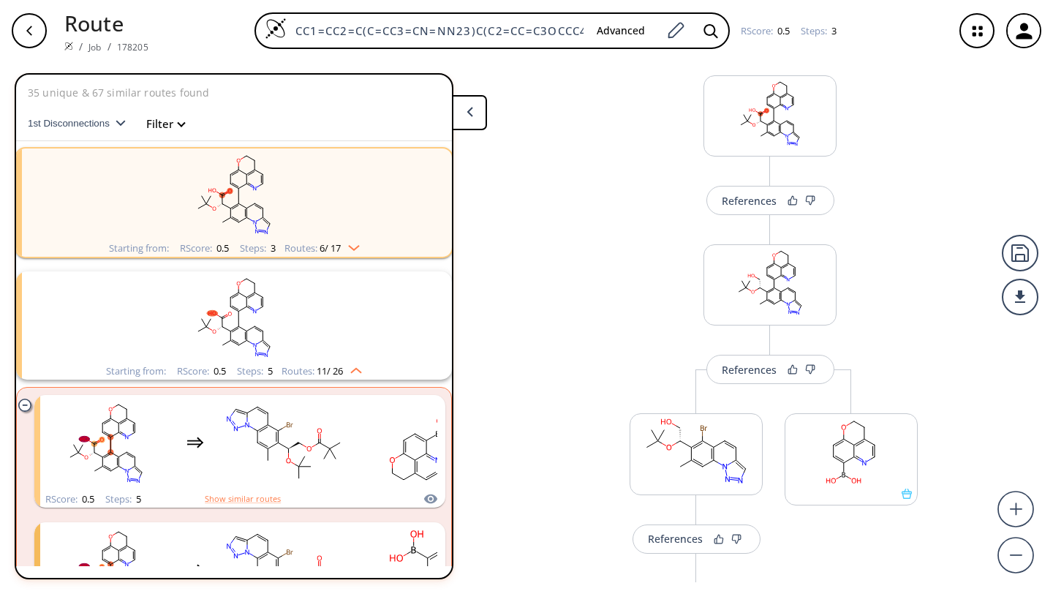
click at [390, 324] on rect "clusters" at bounding box center [234, 316] width 380 height 91
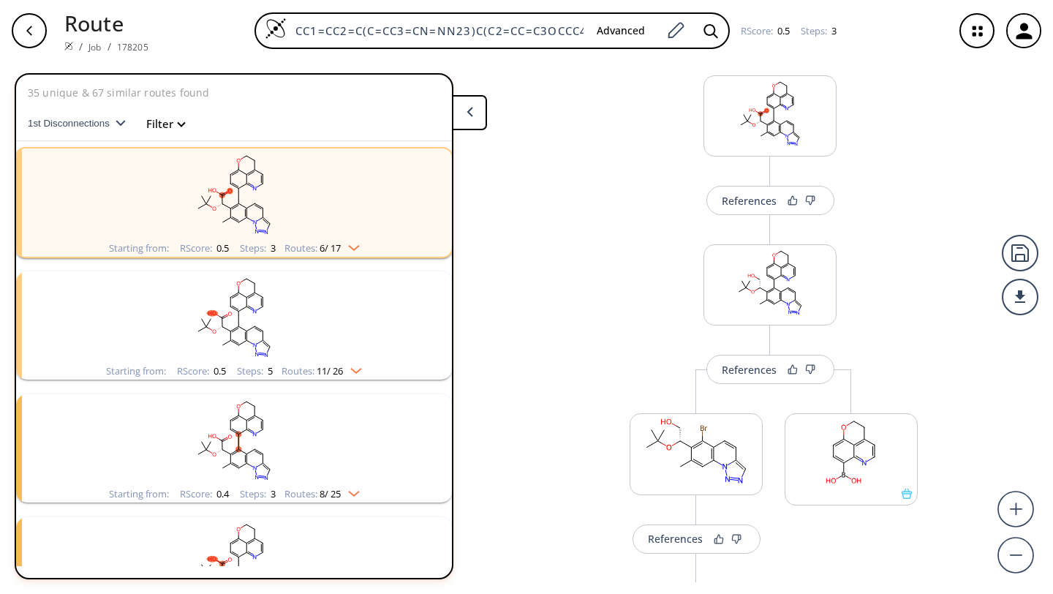
click at [357, 326] on rect "clusters" at bounding box center [234, 316] width 380 height 91
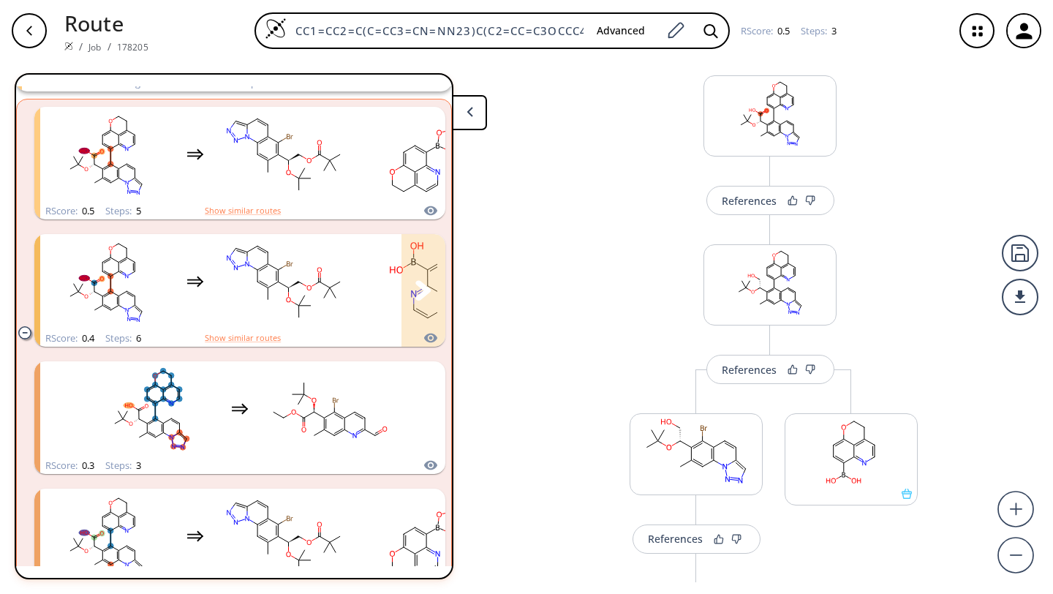
scroll to position [0, 0]
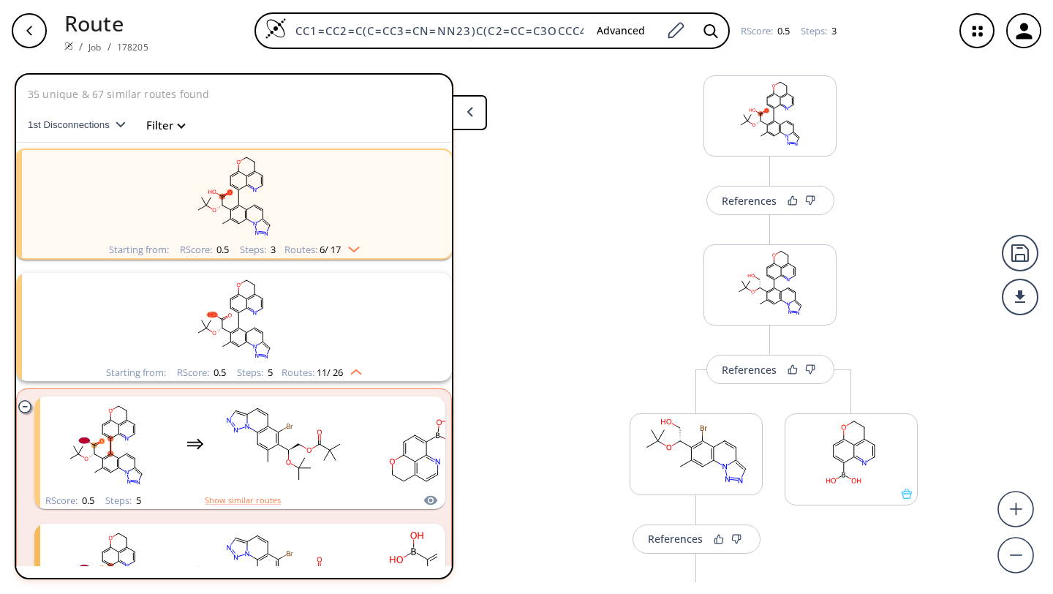
click at [333, 304] on rect "clusters" at bounding box center [234, 318] width 380 height 91
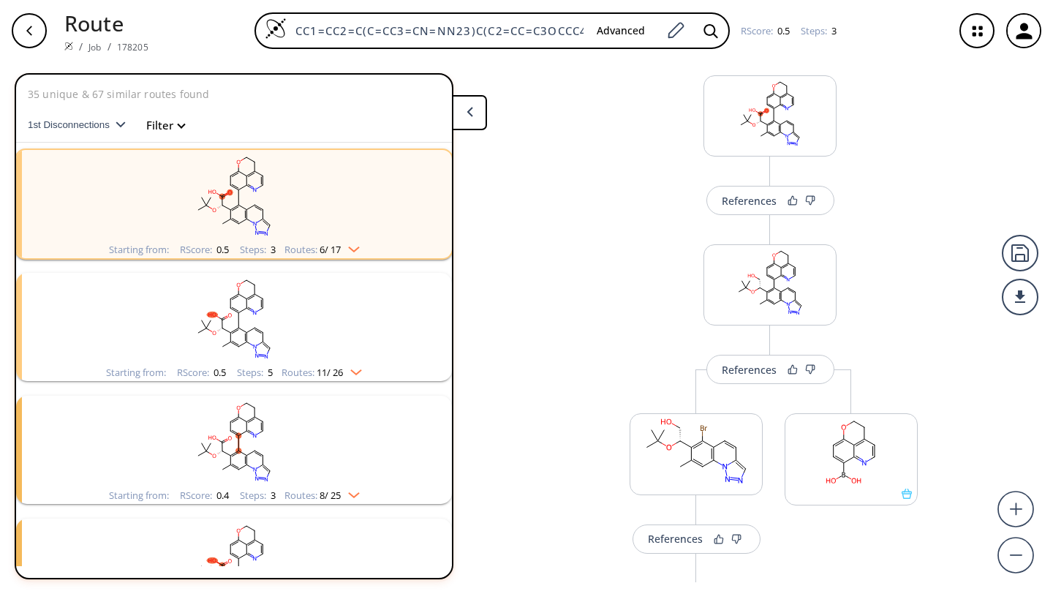
click at [588, 325] on div "References More routes from here References More routes from here References Mo…" at bounding box center [526, 321] width 1053 height 520
click at [368, 338] on rect "clusters" at bounding box center [234, 318] width 380 height 91
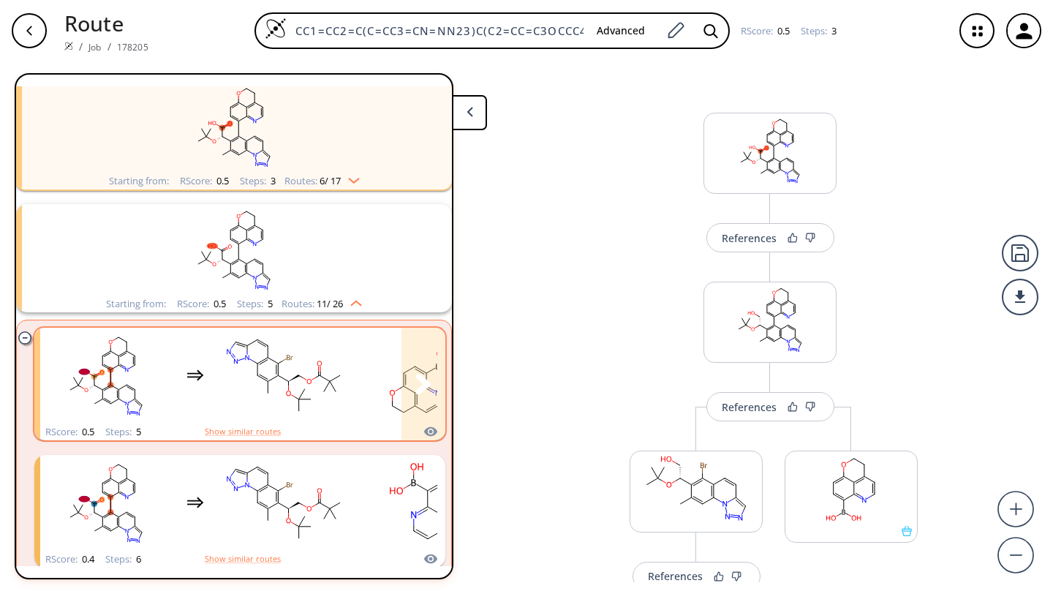
scroll to position [72, 0]
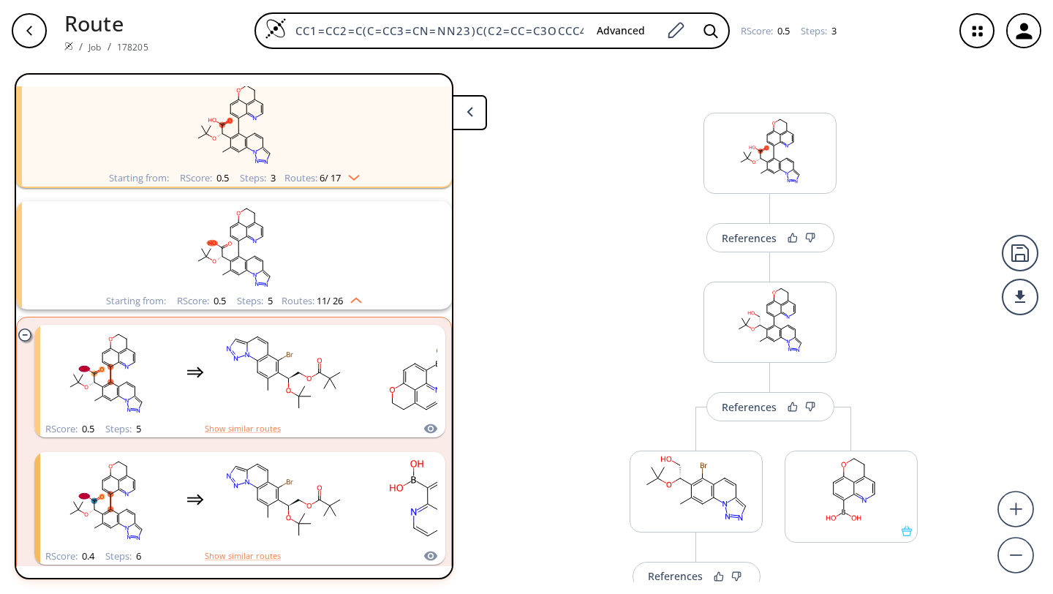
click at [529, 272] on div "References More routes from here References More routes from here References Mo…" at bounding box center [526, 321] width 1053 height 520
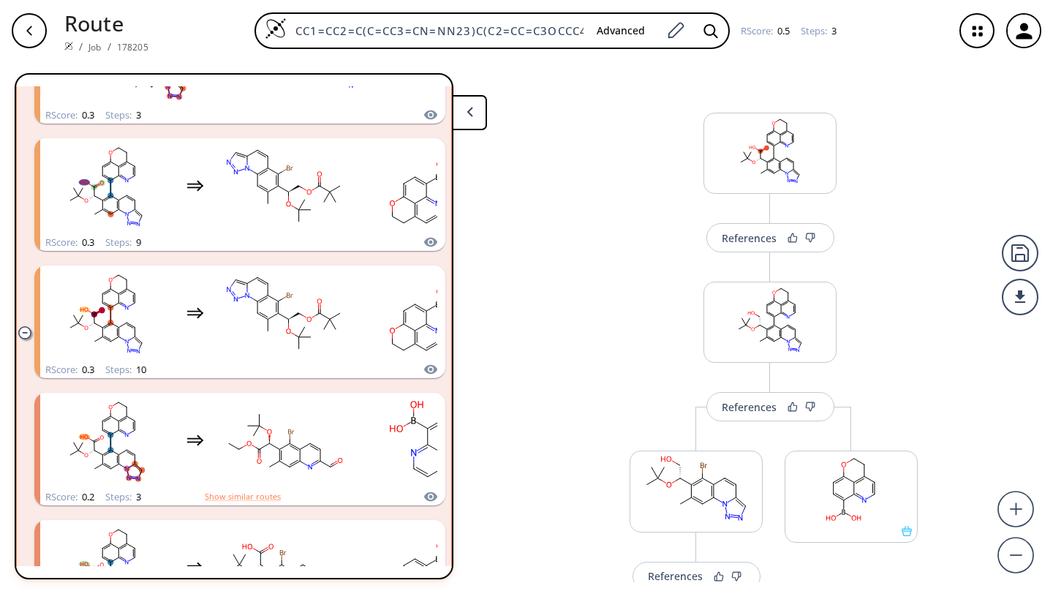
scroll to position [0, 0]
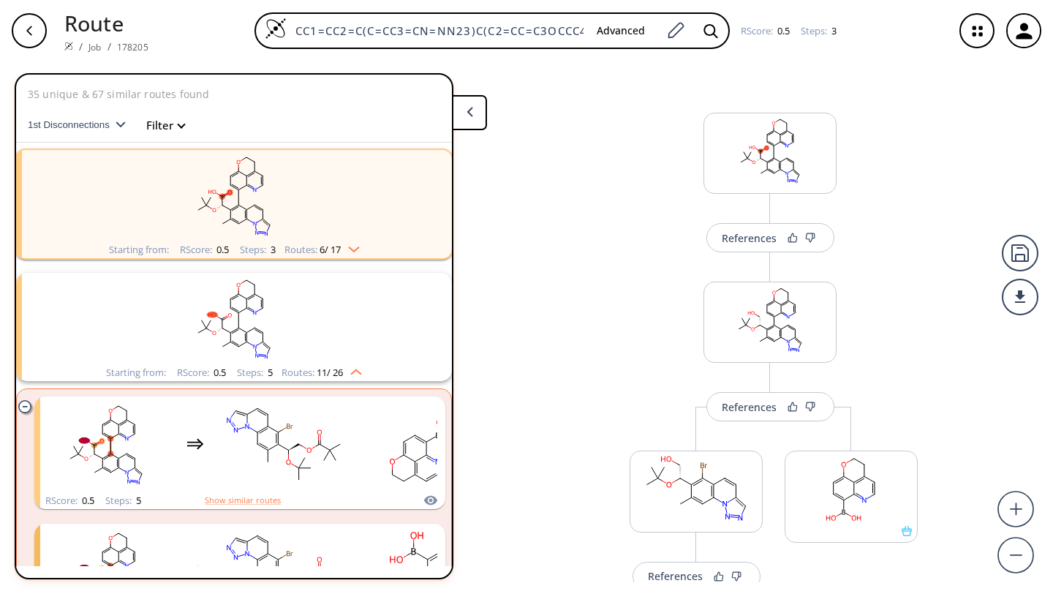
click at [317, 317] on rect "clusters" at bounding box center [234, 318] width 380 height 91
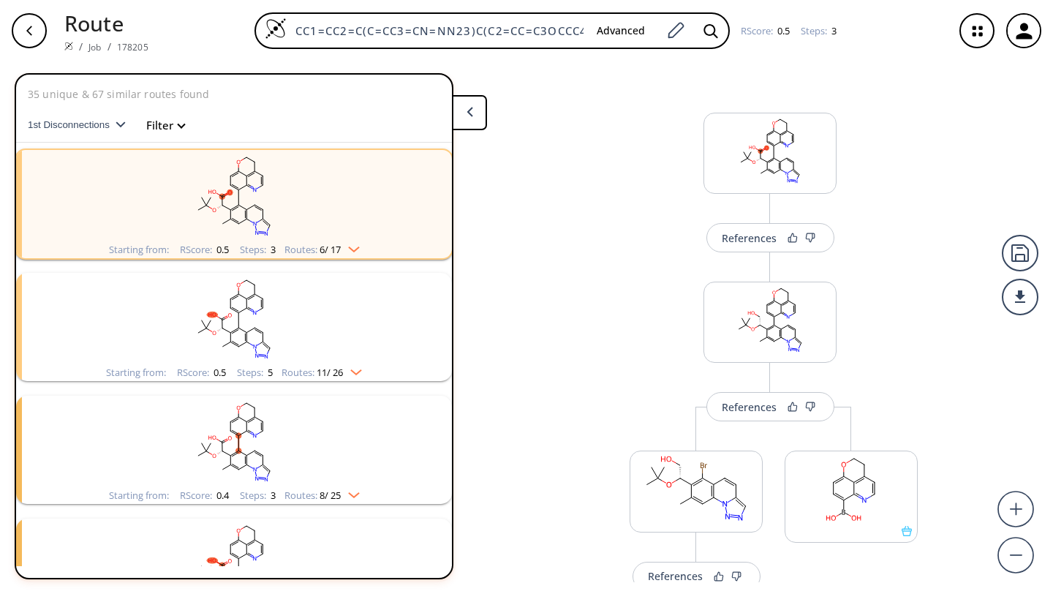
drag, startPoint x: 319, startPoint y: 323, endPoint x: 320, endPoint y: 314, distance: 8.8
click at [320, 314] on rect "clusters" at bounding box center [234, 318] width 380 height 91
click at [371, 349] on rect "clusters" at bounding box center [234, 318] width 380 height 91
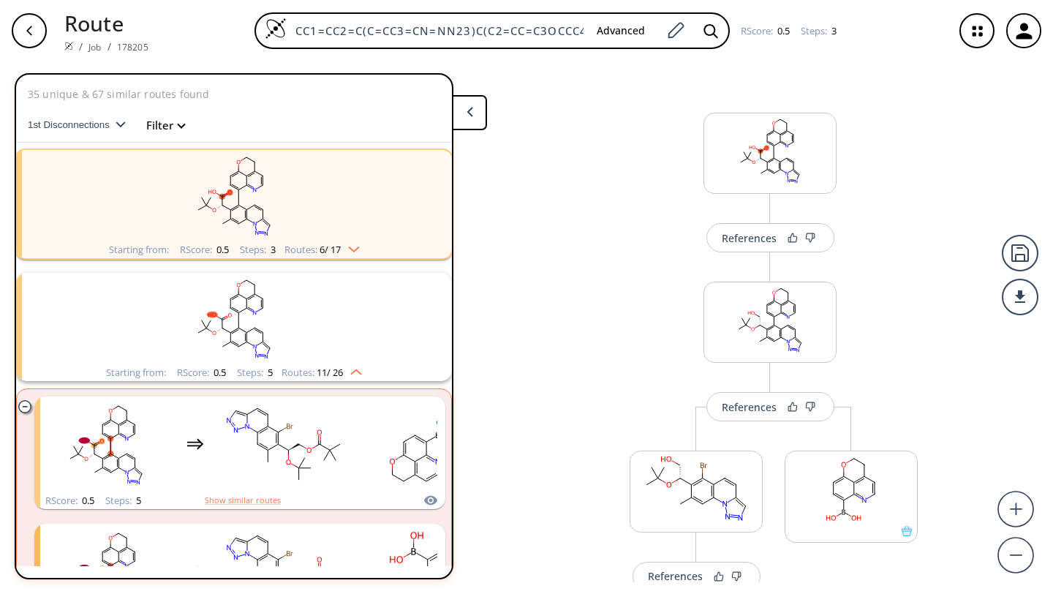
click at [360, 300] on rect "clusters" at bounding box center [234, 318] width 380 height 91
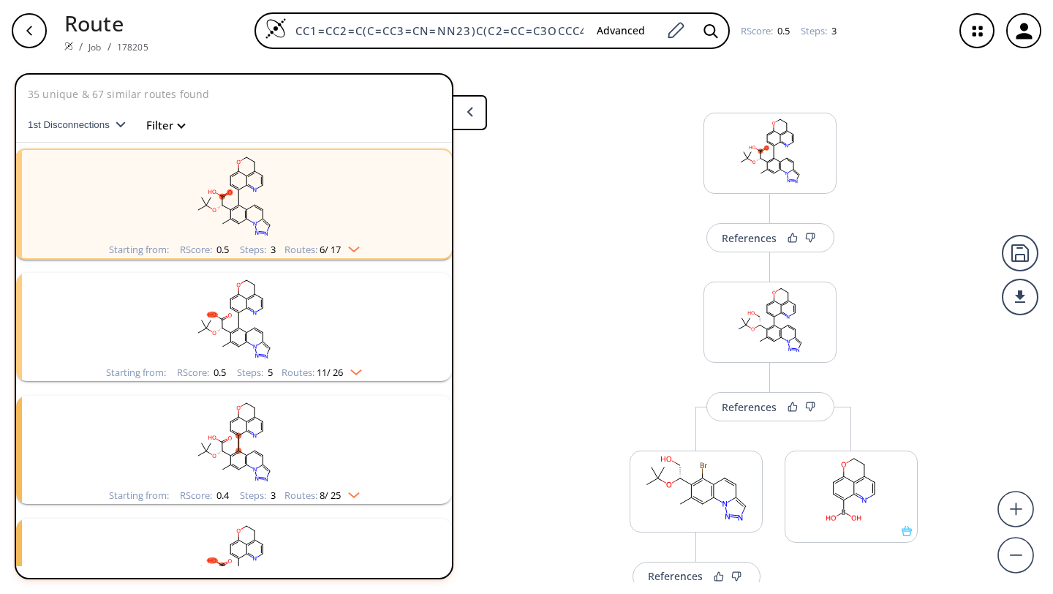
click at [360, 297] on rect "clusters" at bounding box center [234, 318] width 380 height 91
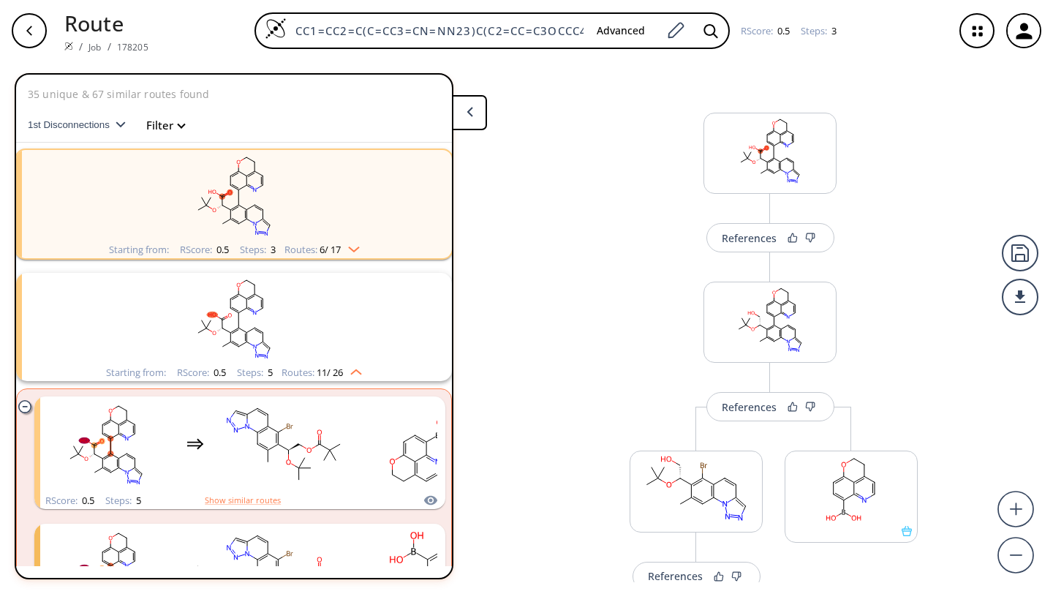
click at [301, 308] on rect "clusters" at bounding box center [234, 318] width 380 height 91
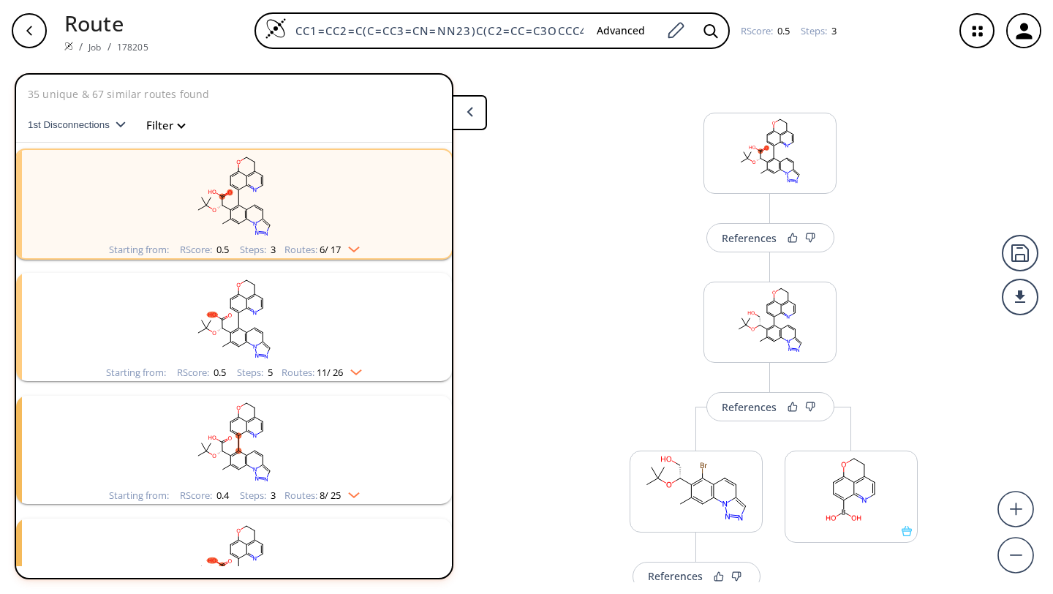
click at [367, 219] on rect "clusters" at bounding box center [234, 195] width 380 height 91
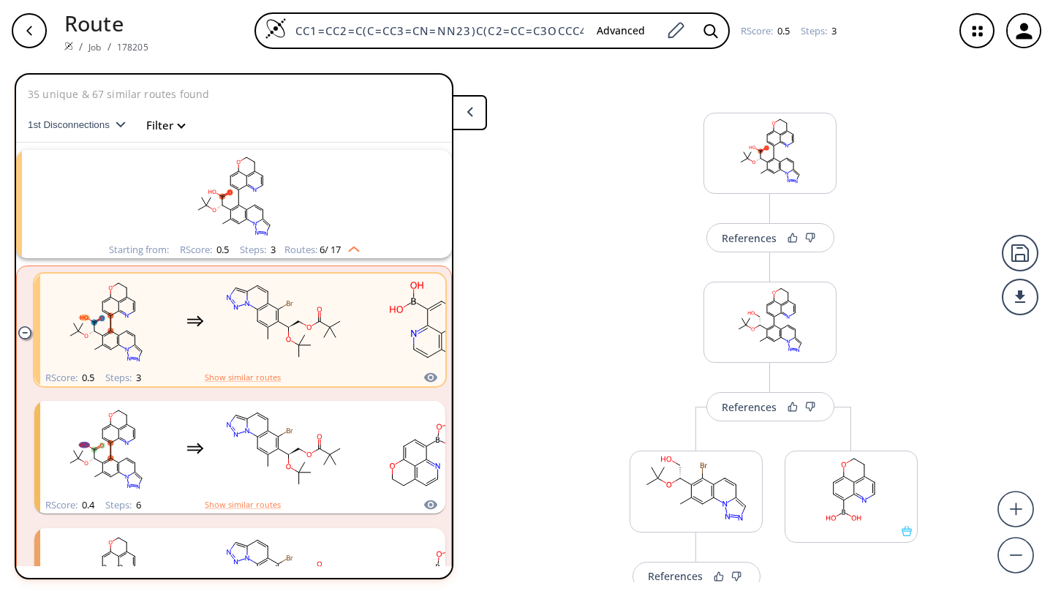
click at [367, 219] on rect "clusters" at bounding box center [234, 195] width 380 height 91
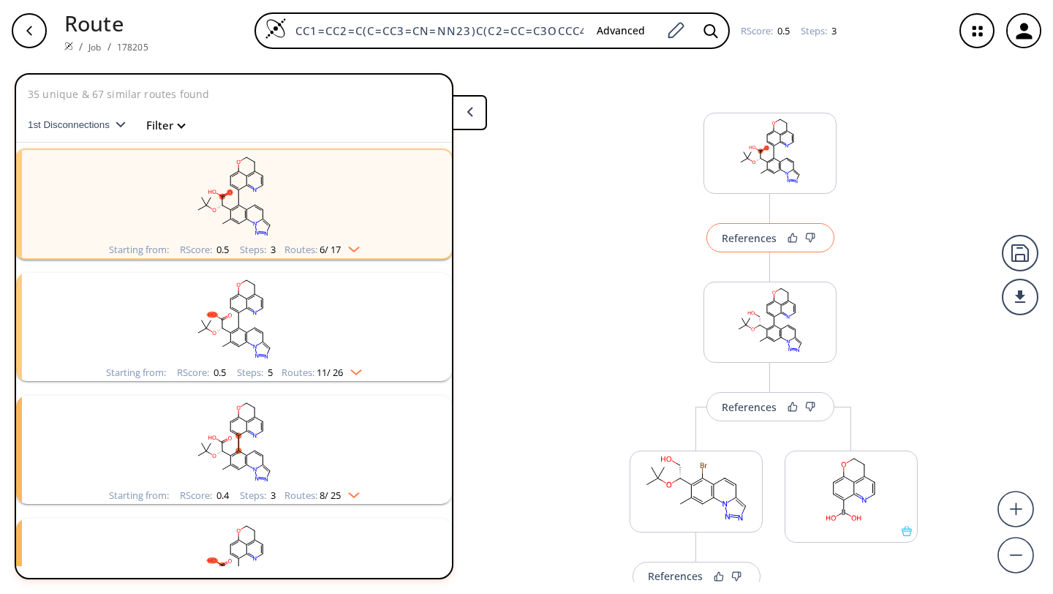
click at [746, 238] on div "References" at bounding box center [748, 238] width 55 height 10
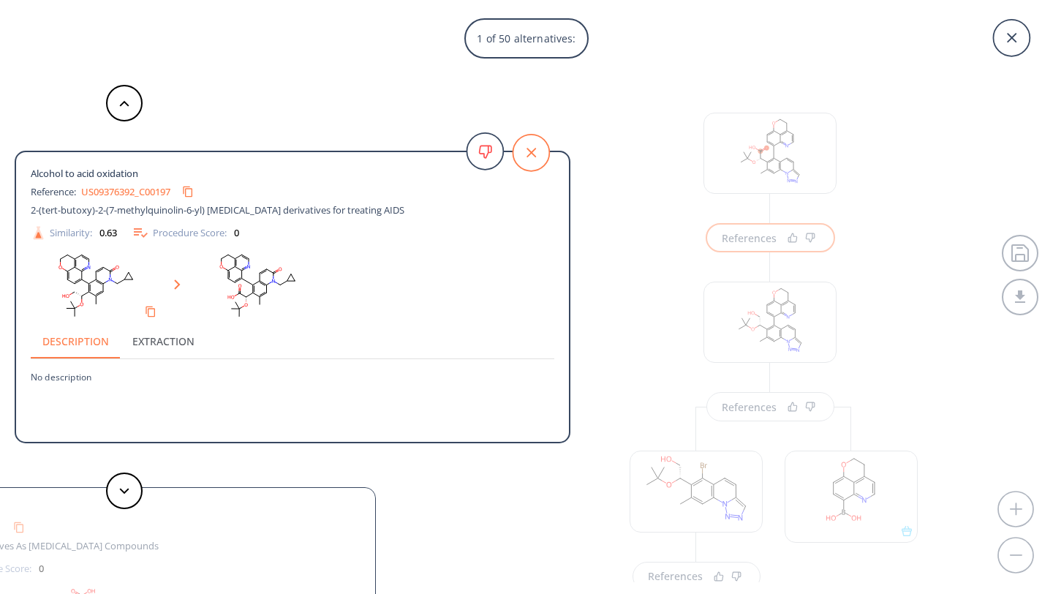
click at [529, 151] on icon at bounding box center [531, 153] width 10 height 10
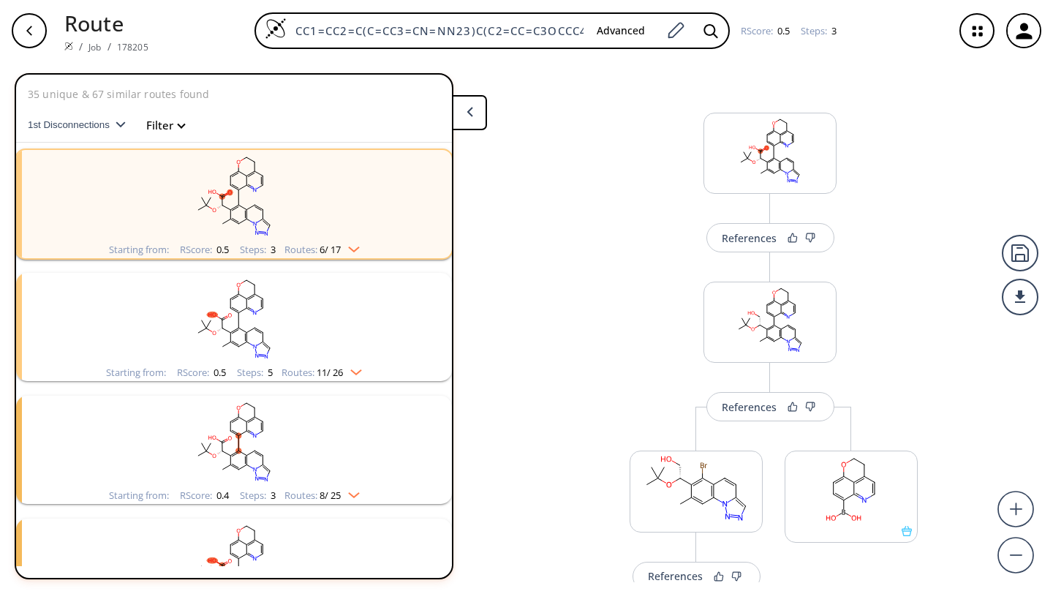
click at [355, 250] on img "clusters" at bounding box center [350, 246] width 19 height 12
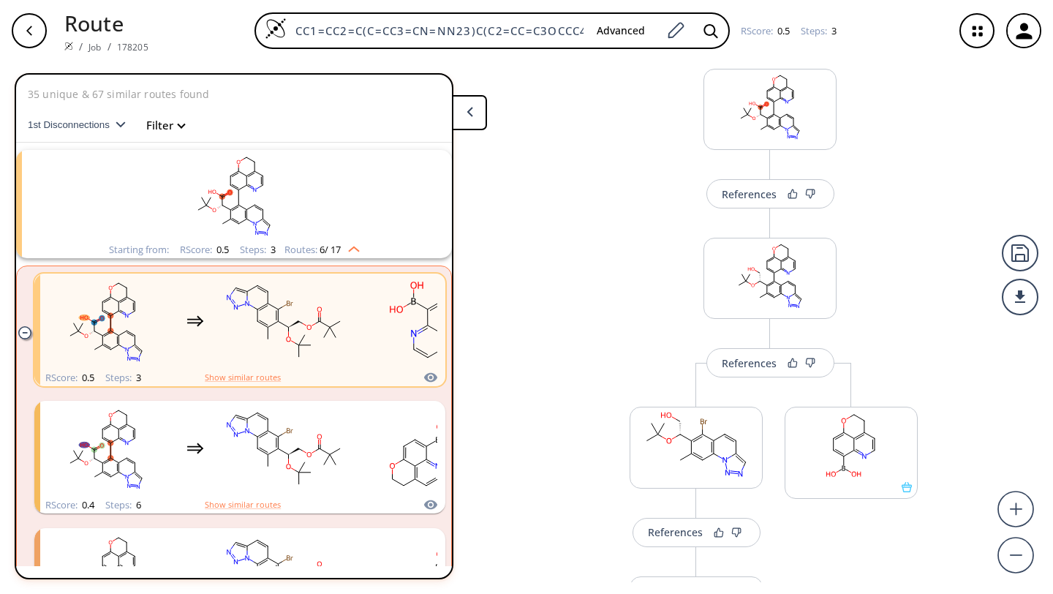
click at [471, 113] on icon at bounding box center [469, 112] width 7 height 10
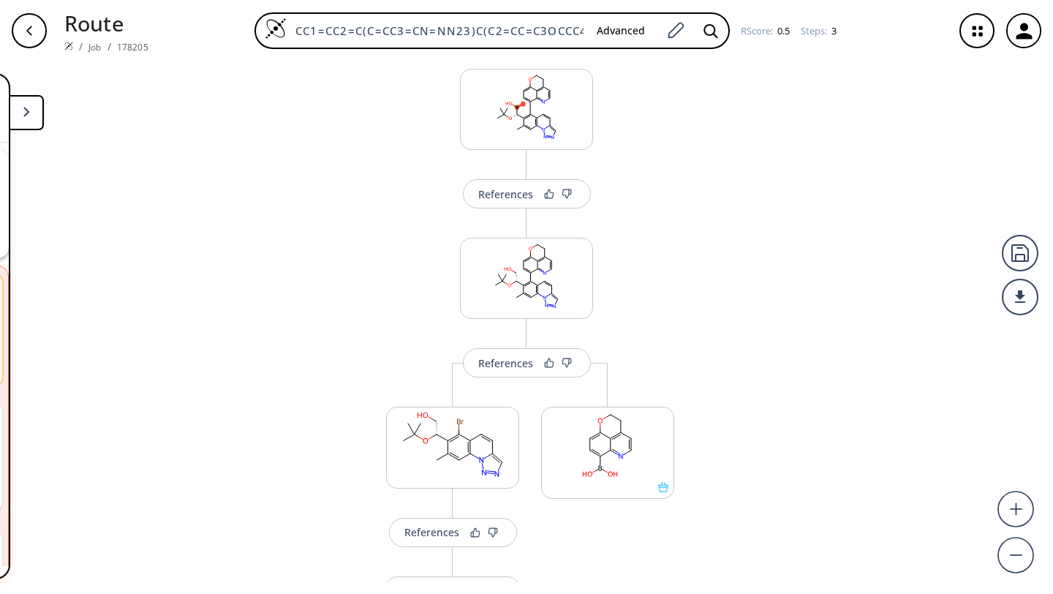
click at [28, 113] on icon at bounding box center [26, 112] width 7 height 10
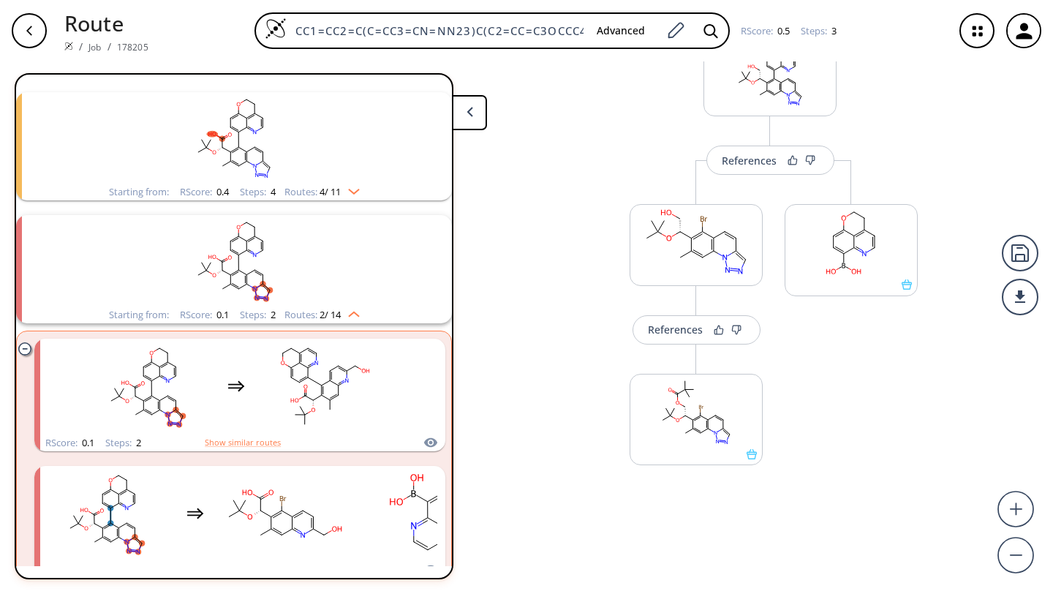
scroll to position [643, 0]
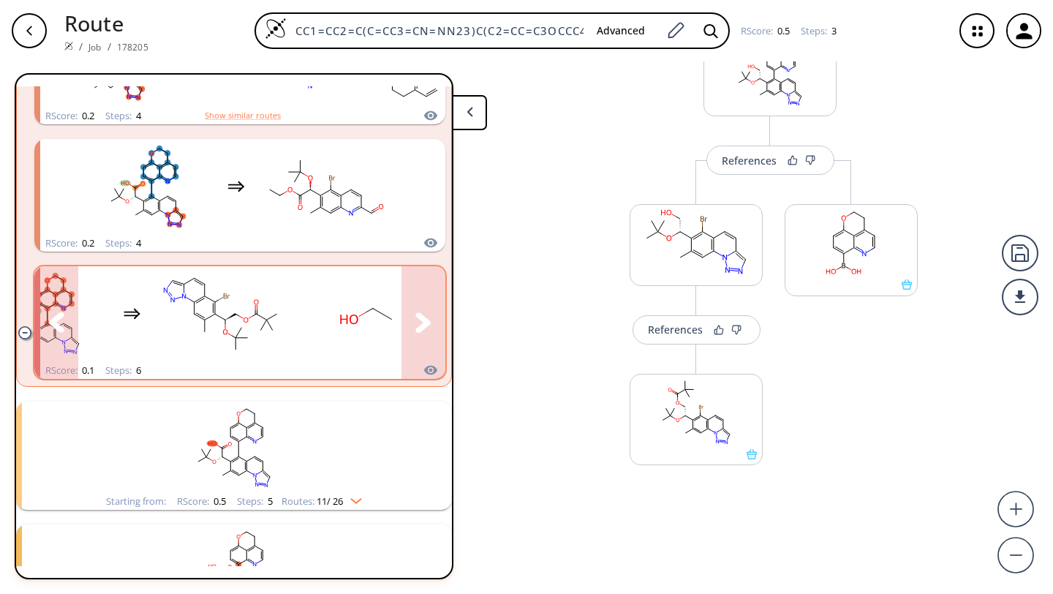
click at [415, 317] on icon "clusters" at bounding box center [422, 322] width 15 height 20
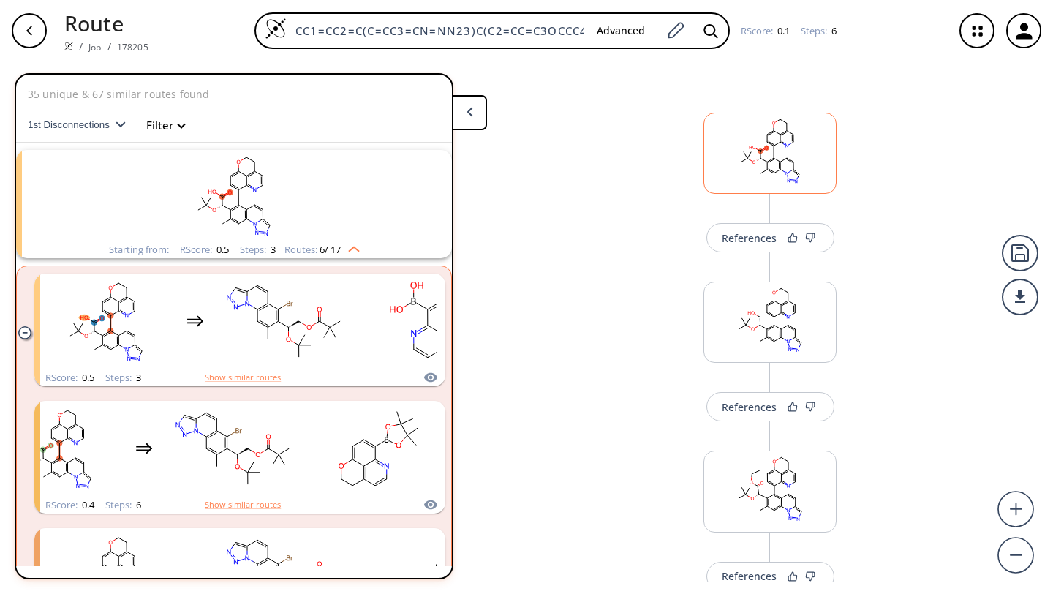
click at [789, 153] on rect at bounding box center [770, 150] width 132 height 75
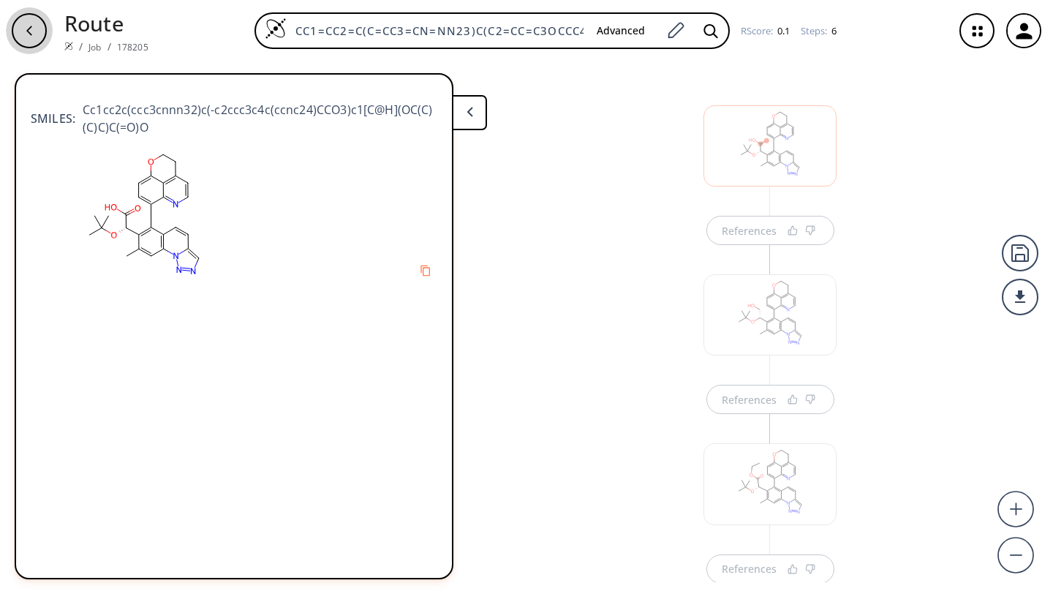
click at [25, 33] on icon "button" at bounding box center [29, 31] width 12 height 12
click at [26, 29] on icon "button" at bounding box center [29, 31] width 12 height 12
click at [31, 29] on icon "button" at bounding box center [29, 31] width 12 height 12
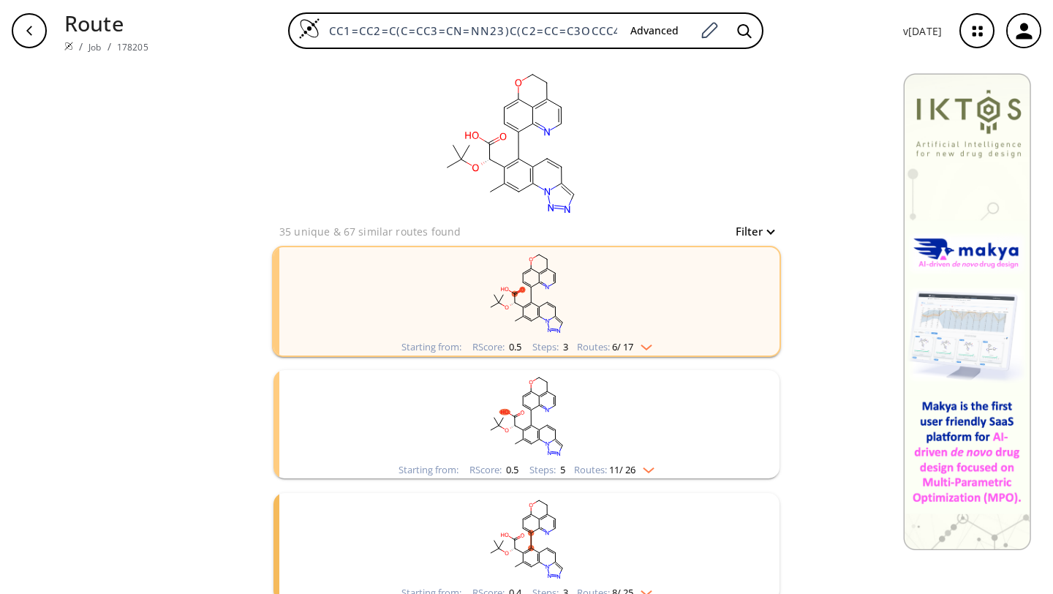
click at [31, 29] on icon "button" at bounding box center [29, 31] width 12 height 12
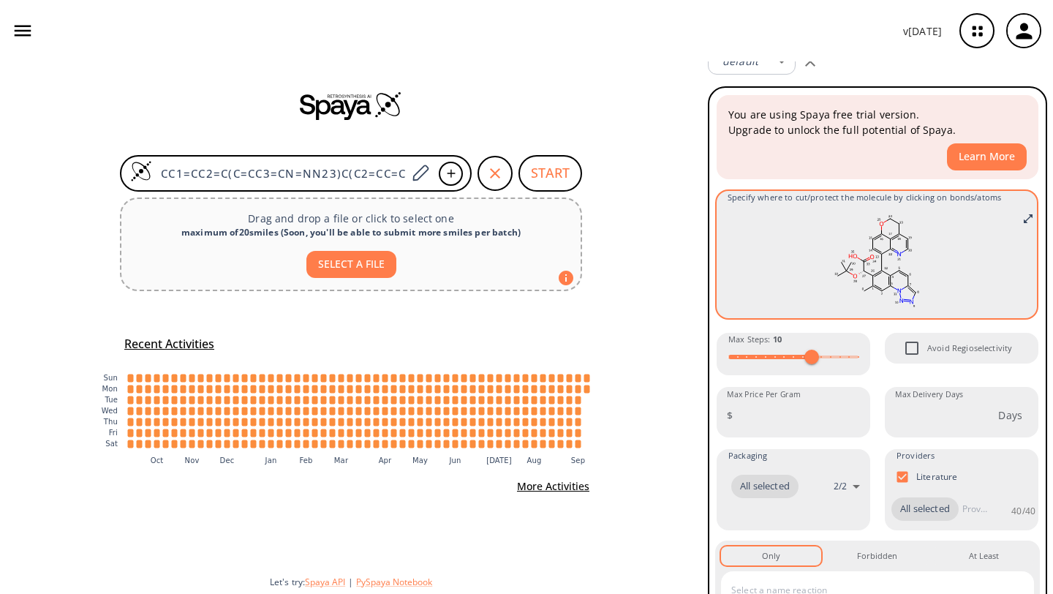
scroll to position [42, 0]
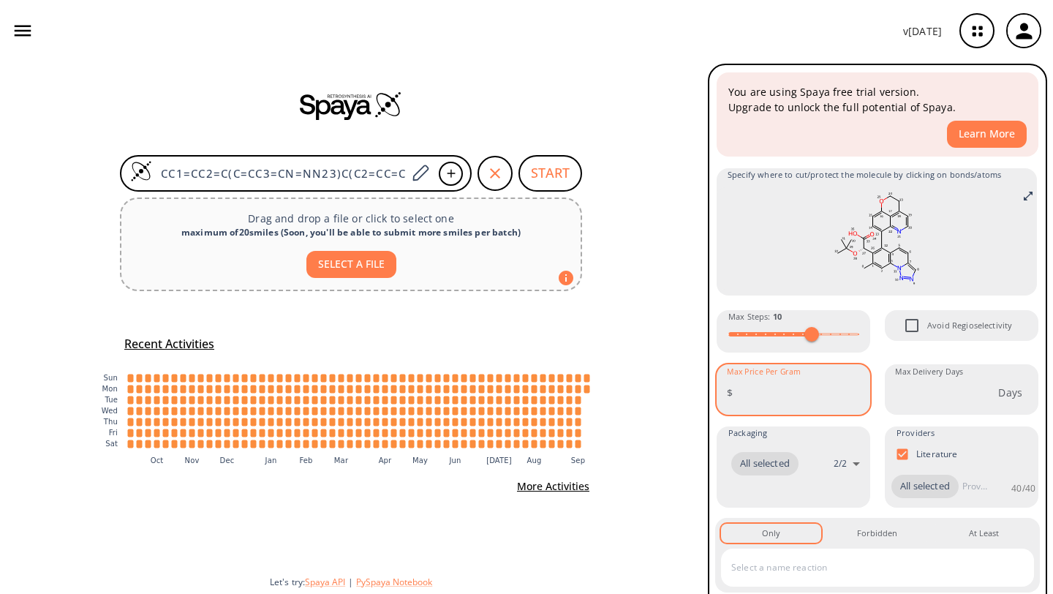
click at [753, 389] on input "Max Price Per Gram" at bounding box center [804, 392] width 132 height 39
click at [851, 390] on input "1" at bounding box center [804, 392] width 132 height 39
click at [849, 400] on input "1" at bounding box center [804, 392] width 132 height 39
type input "0"
click at [850, 394] on input "0" at bounding box center [804, 392] width 132 height 39
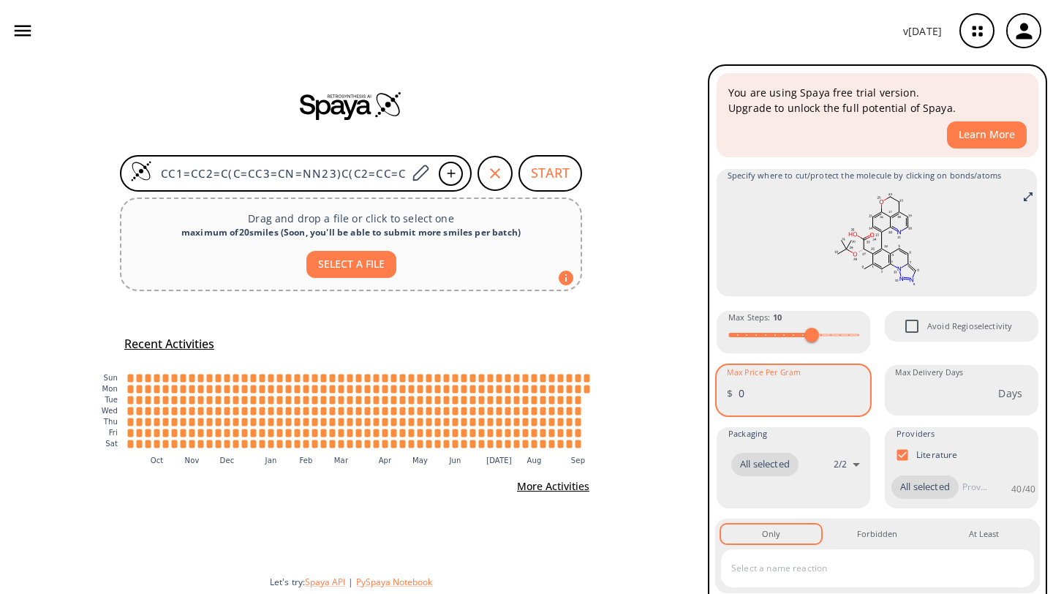
scroll to position [37, 0]
